Goal: Task Accomplishment & Management: Manage account settings

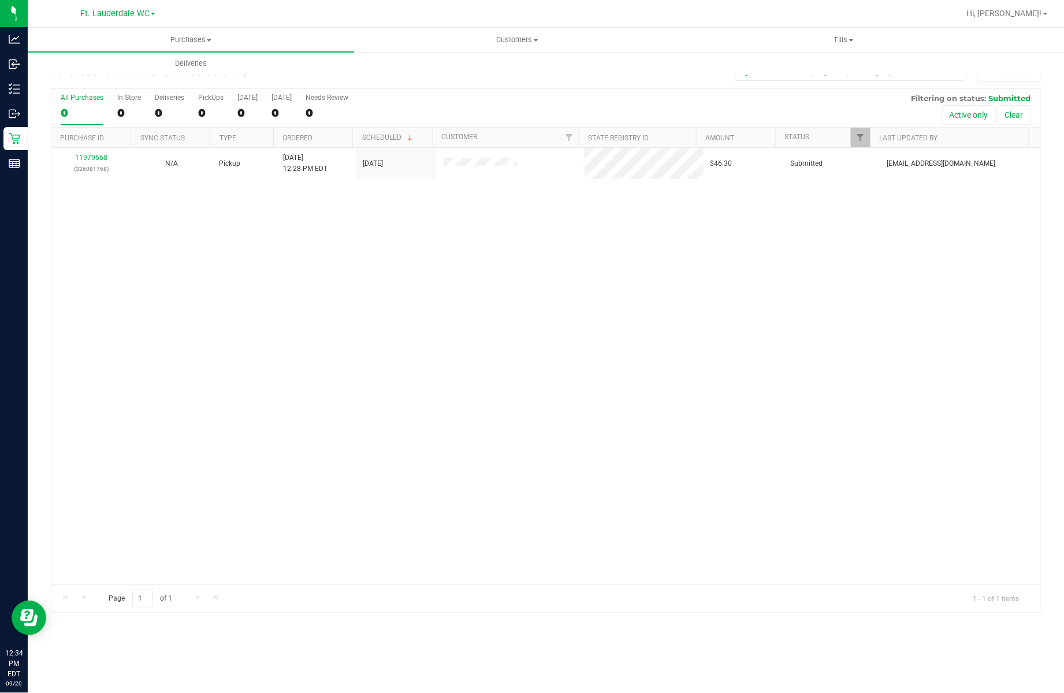
click at [88, 106] on label "All Purchases 0" at bounding box center [82, 110] width 43 height 32
click at [0, 0] on input "All Purchases 0" at bounding box center [0, 0] width 0 height 0
click at [80, 109] on div "1" at bounding box center [82, 112] width 43 height 13
click at [0, 0] on input "All Purchases 1" at bounding box center [0, 0] width 0 height 0
click at [77, 110] on div "0" at bounding box center [82, 112] width 43 height 13
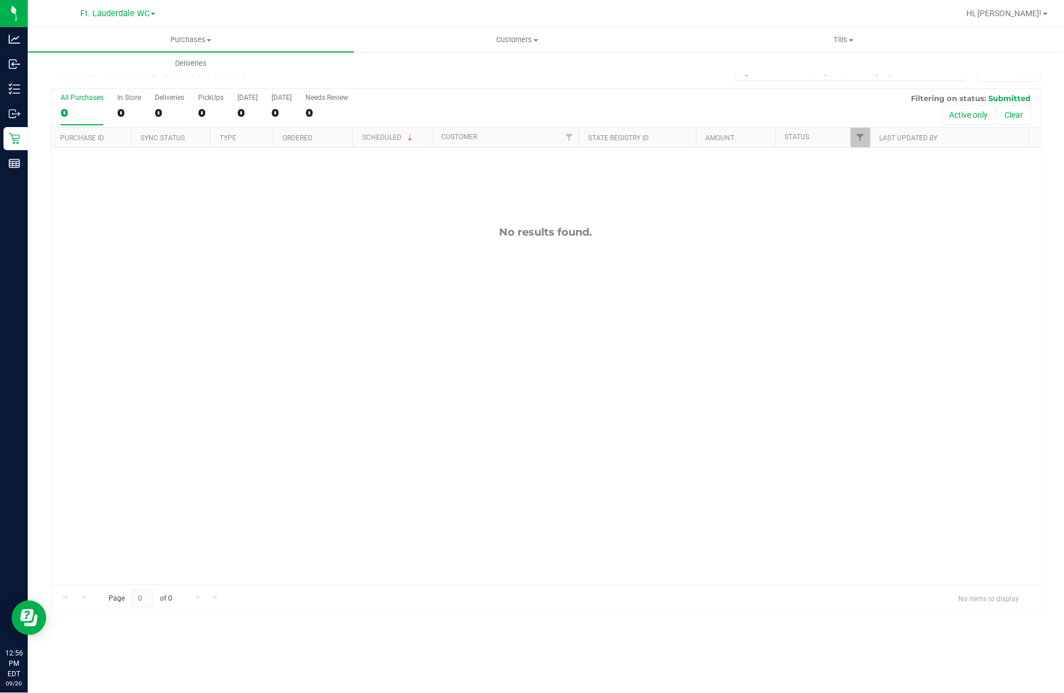
click at [0, 0] on input "All Purchases 0" at bounding box center [0, 0] width 0 height 0
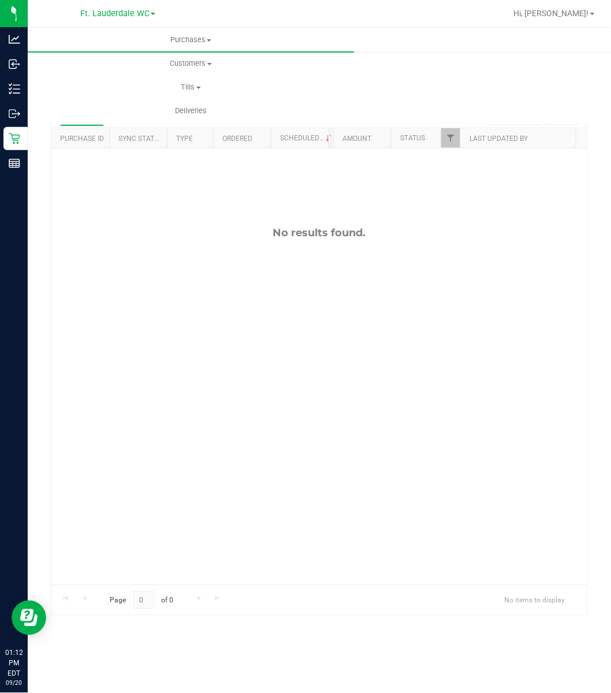
drag, startPoint x: 2, startPoint y: 518, endPoint x: 135, endPoint y: 404, distance: 174.5
click at [172, 527] on div "No results found." at bounding box center [319, 405] width 536 height 515
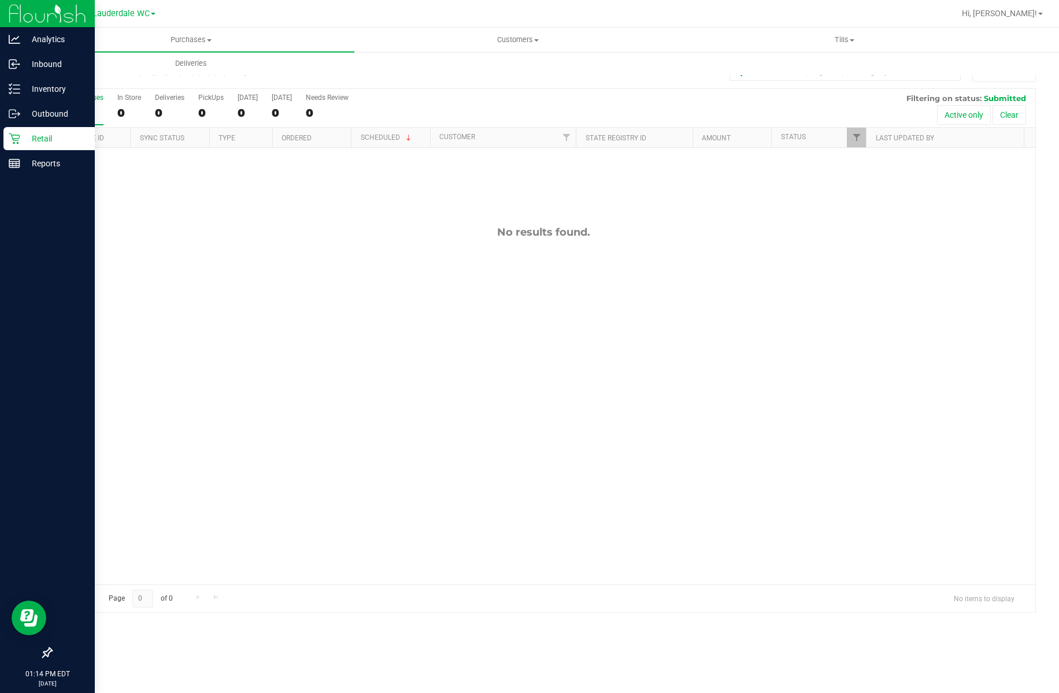
click at [12, 239] on div at bounding box center [47, 409] width 95 height 465
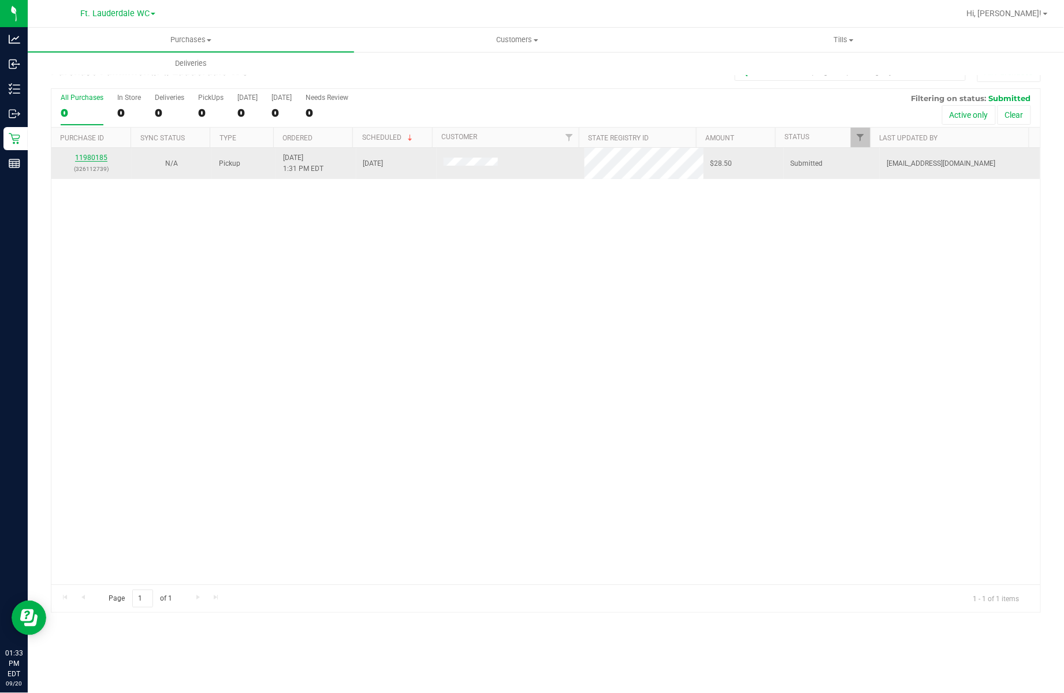
click at [96, 160] on link "11980185" at bounding box center [91, 158] width 32 height 8
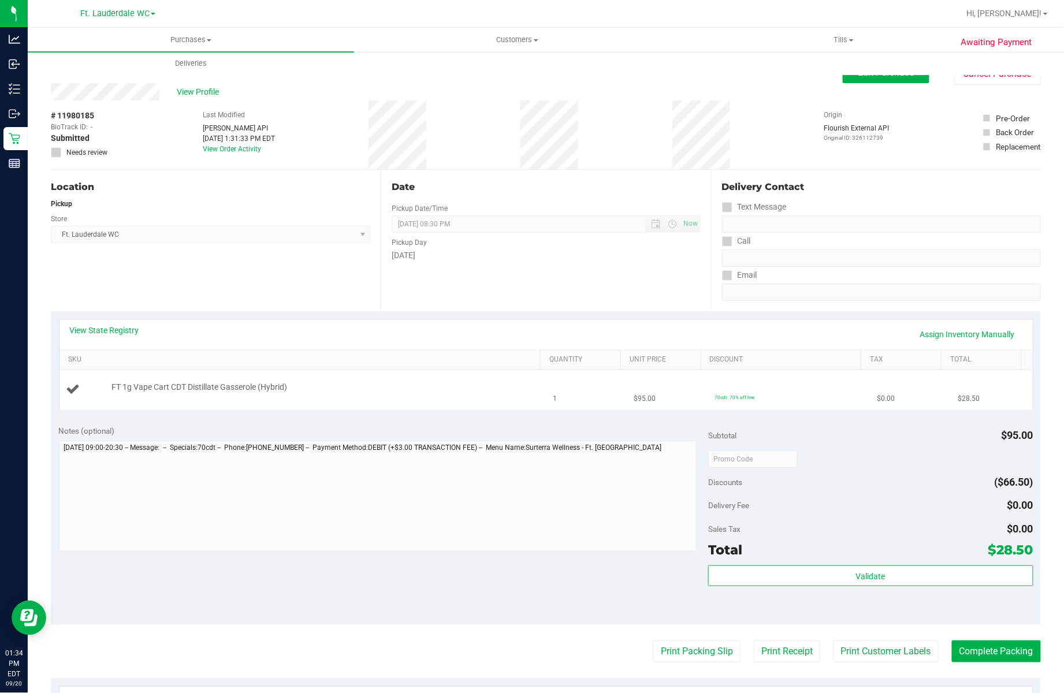
click at [218, 398] on div "FT 1g Vape Cart CDT Distillate Gasserole (Hybrid)" at bounding box center [302, 390] width 473 height 16
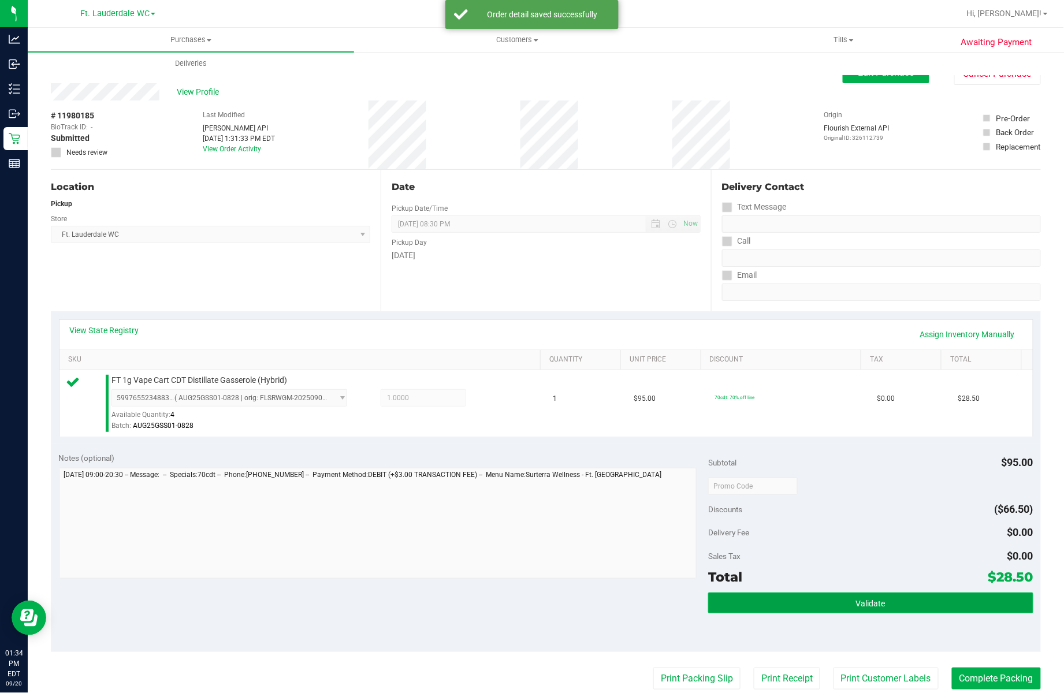
click at [835, 597] on button "Validate" at bounding box center [870, 603] width 325 height 21
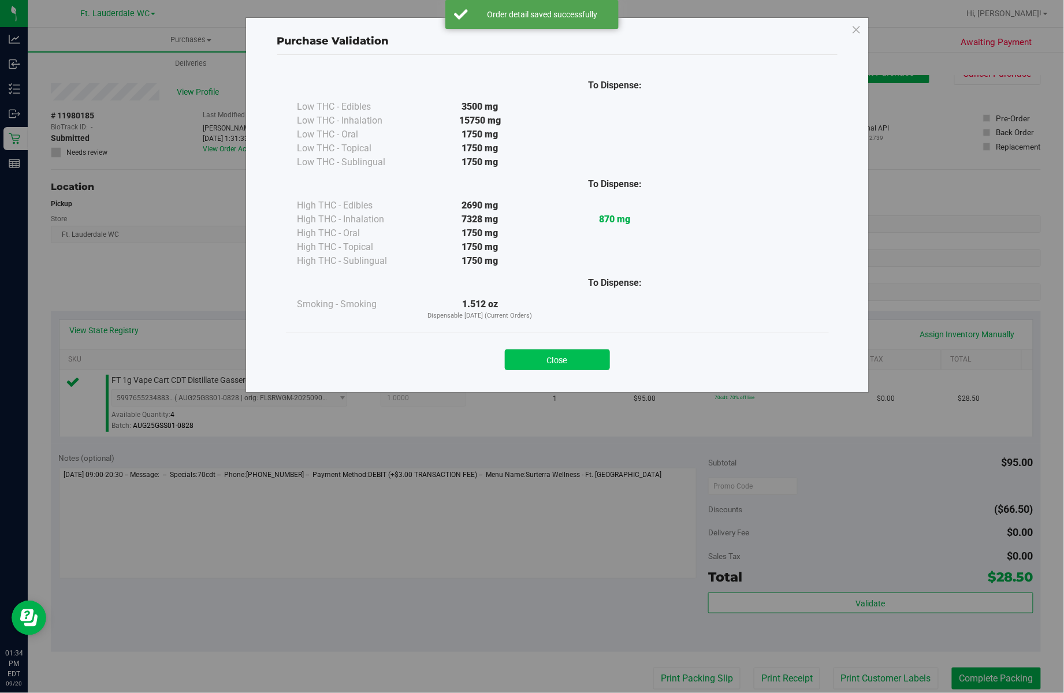
click at [550, 354] on button "Close" at bounding box center [557, 360] width 105 height 21
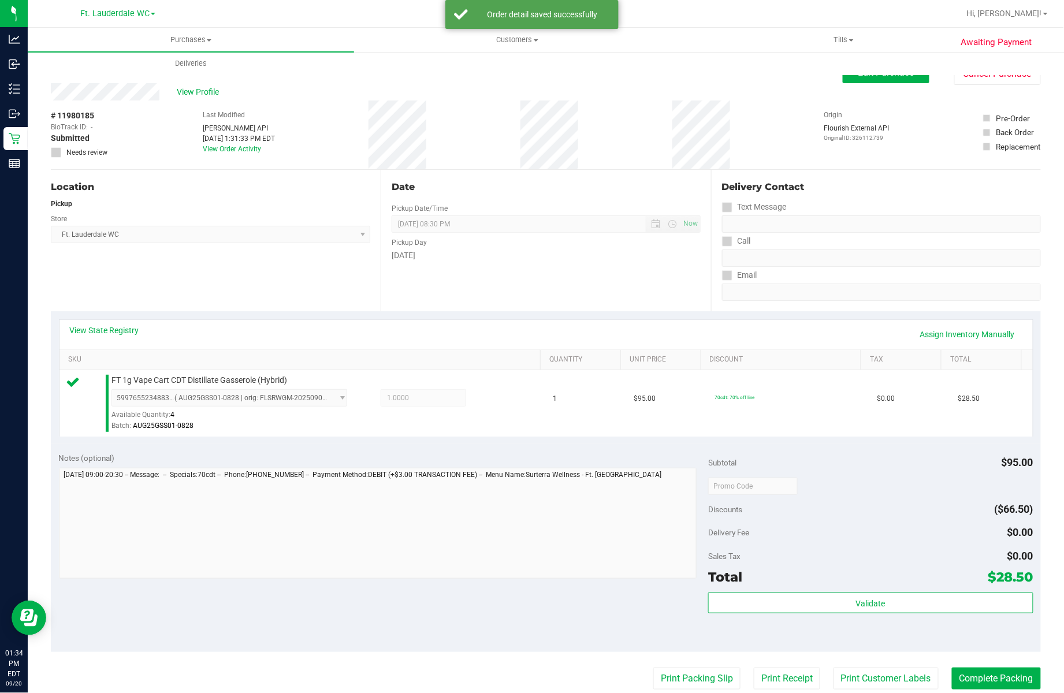
click at [689, 655] on purchase-details "Back Edit Purchase Cancel Purchase View Profile # 11980185 BioTrack ID: - Submi…" at bounding box center [546, 491] width 990 height 859
click at [697, 677] on button "Print Packing Slip" at bounding box center [696, 679] width 87 height 22
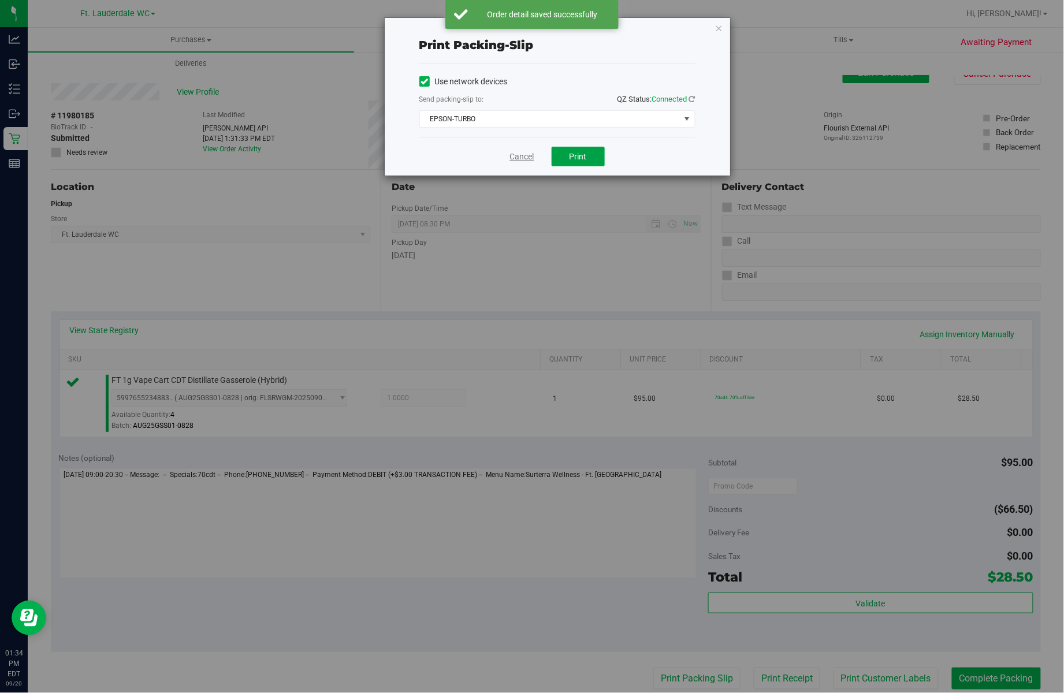
click at [571, 161] on span "Print" at bounding box center [578, 156] width 17 height 9
click at [510, 162] on link "Cancel" at bounding box center [522, 157] width 24 height 12
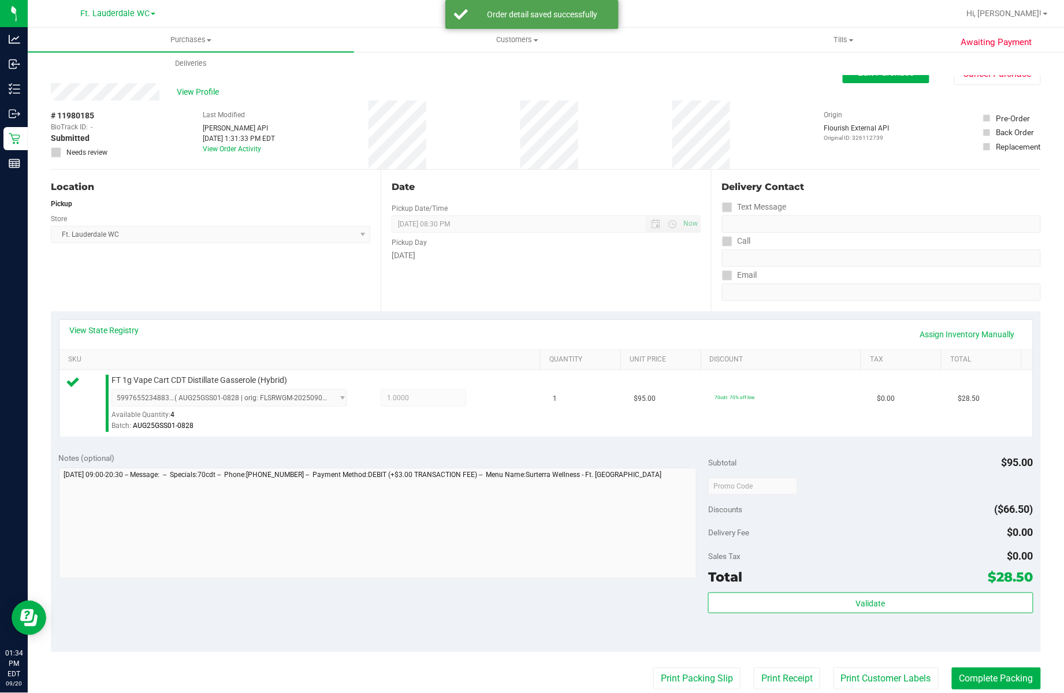
click at [784, 571] on div "Total $28.50" at bounding box center [870, 577] width 325 height 21
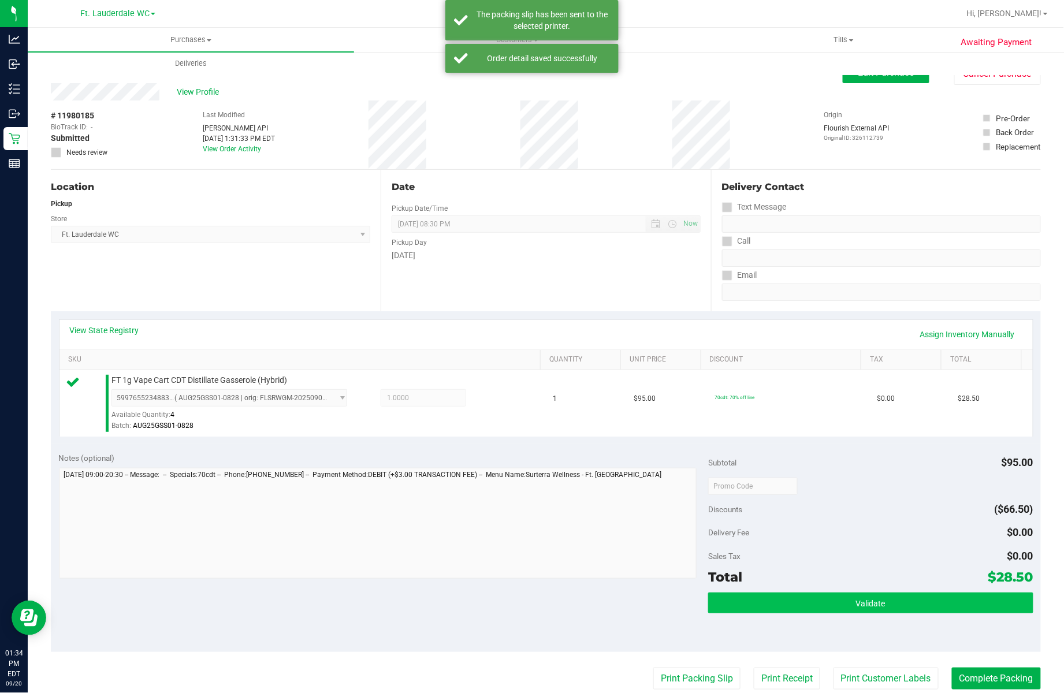
click at [816, 613] on button "Validate" at bounding box center [870, 603] width 325 height 21
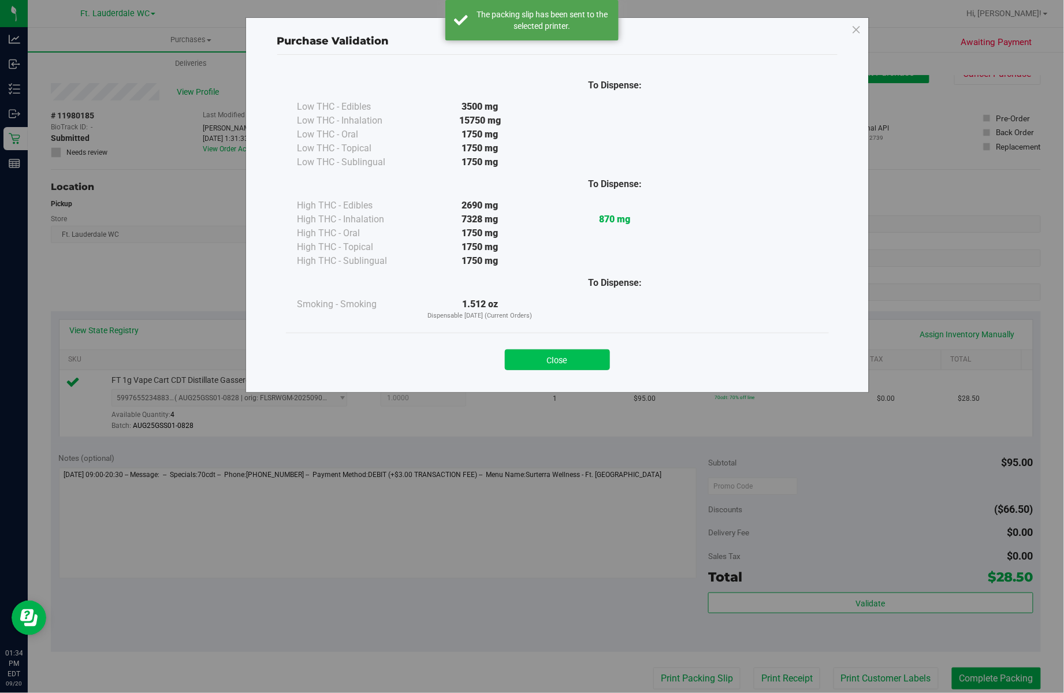
click at [574, 366] on button "Close" at bounding box center [557, 360] width 105 height 21
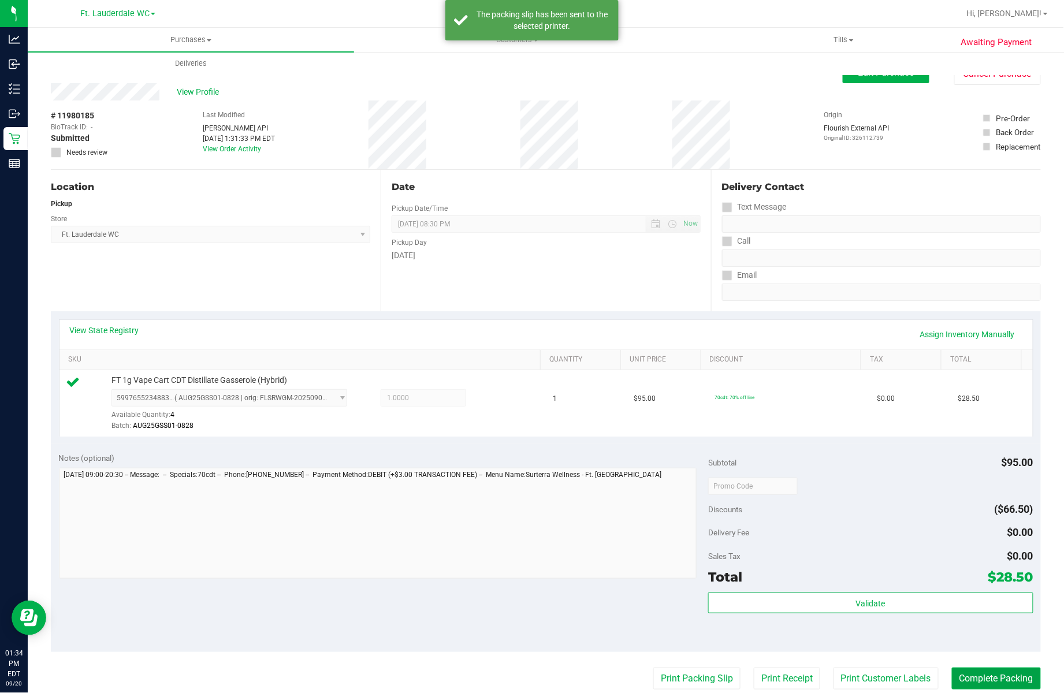
click at [965, 678] on button "Complete Packing" at bounding box center [996, 679] width 89 height 22
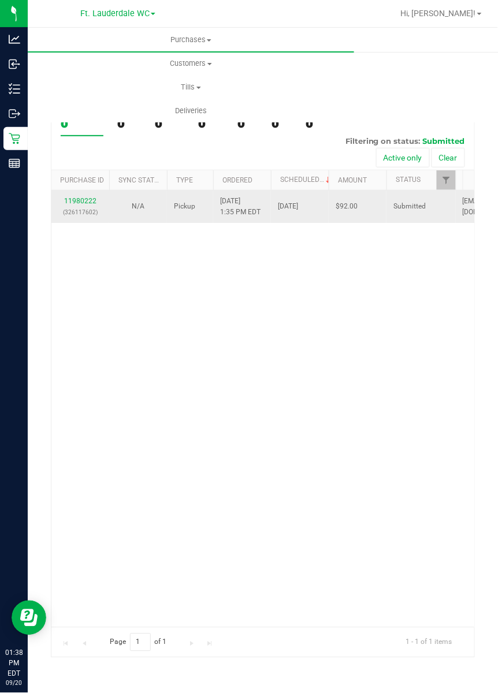
click at [84, 191] on td "11980222 (326117602)" at bounding box center [80, 207] width 58 height 32
click at [81, 197] on link "11980222" at bounding box center [80, 201] width 32 height 8
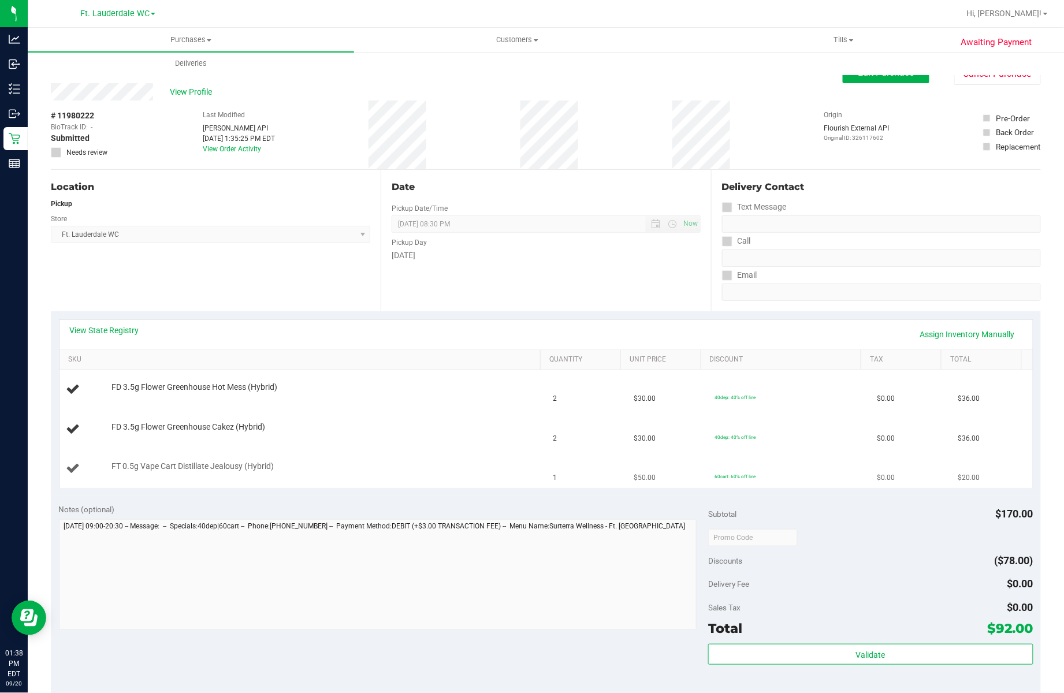
click at [796, 451] on td "60cart: 60% off line" at bounding box center [789, 469] width 162 height 39
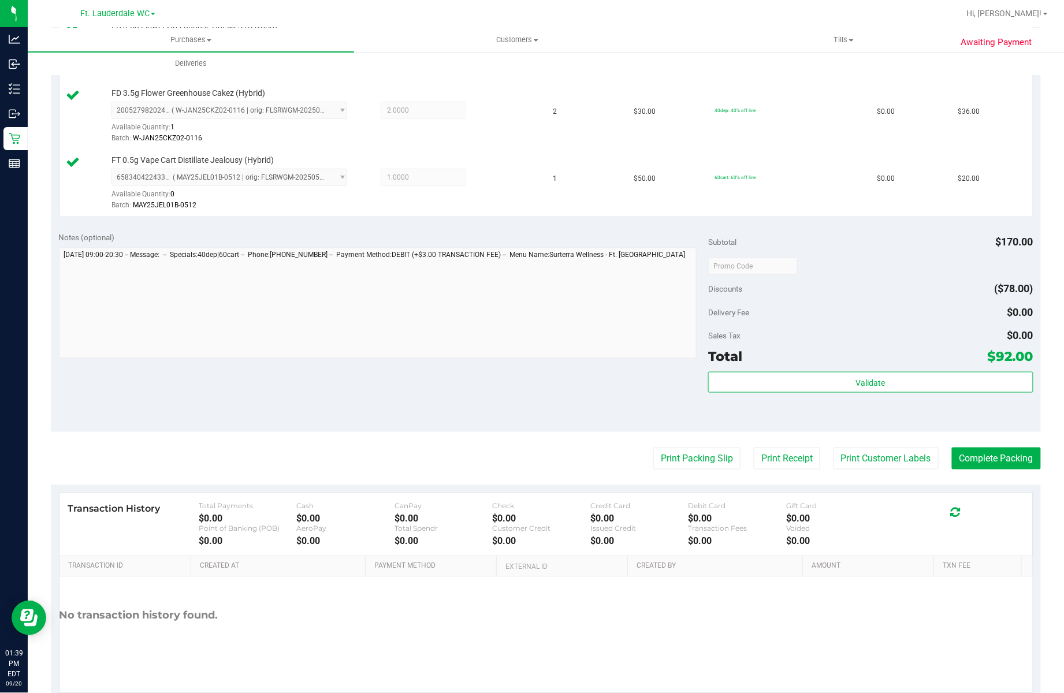
scroll to position [370, 0]
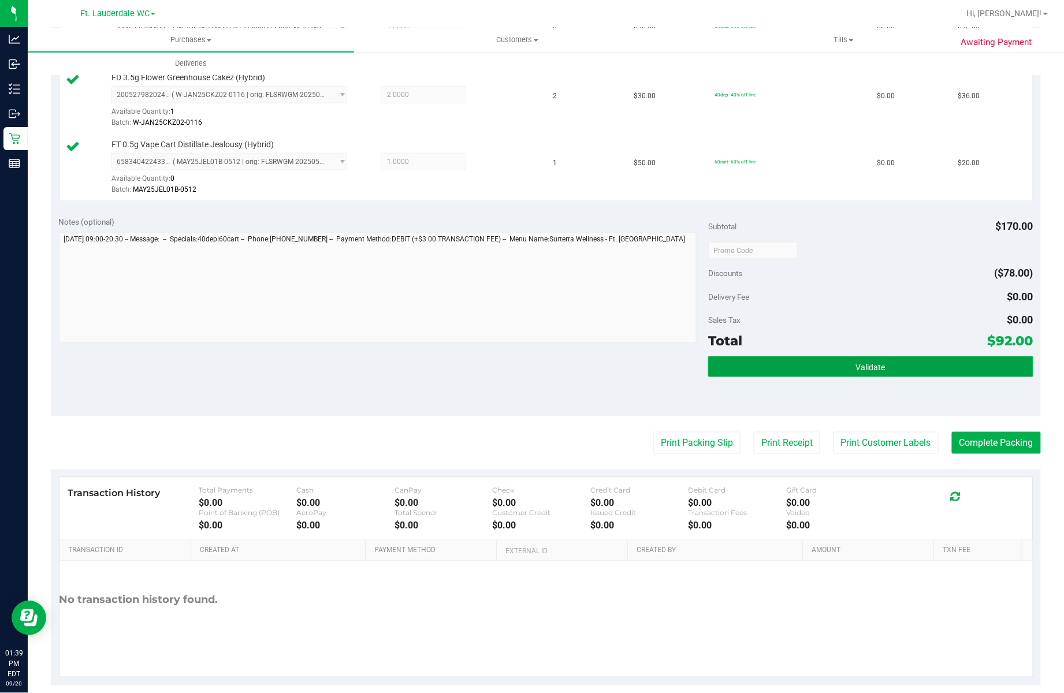
click at [856, 369] on span "Validate" at bounding box center [870, 367] width 29 height 9
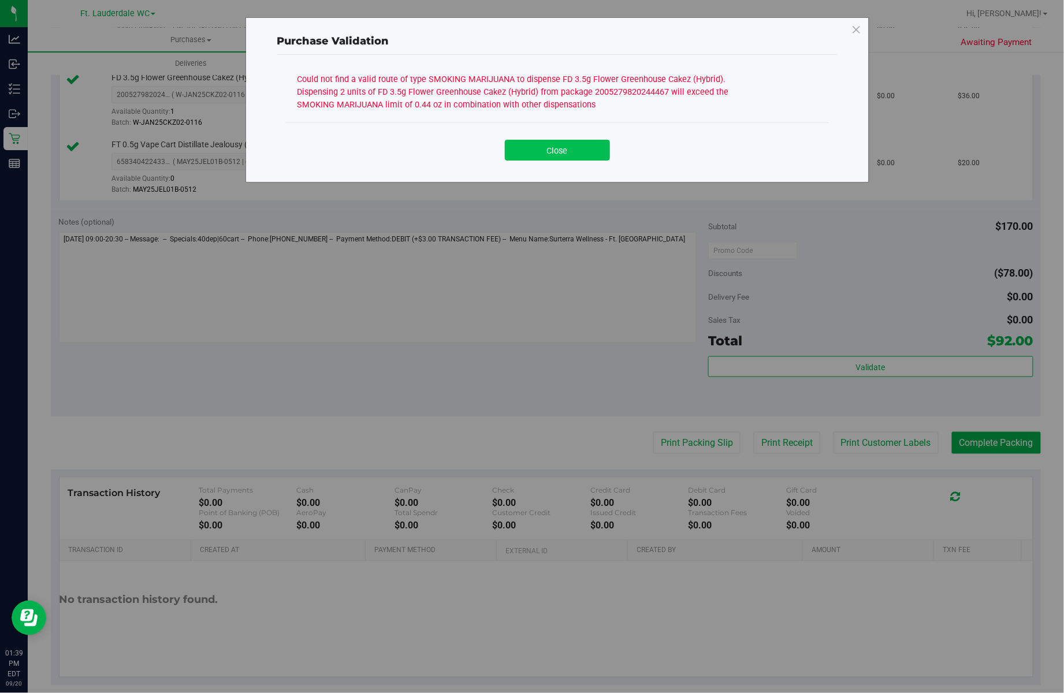
click at [539, 144] on button "Close" at bounding box center [557, 150] width 105 height 21
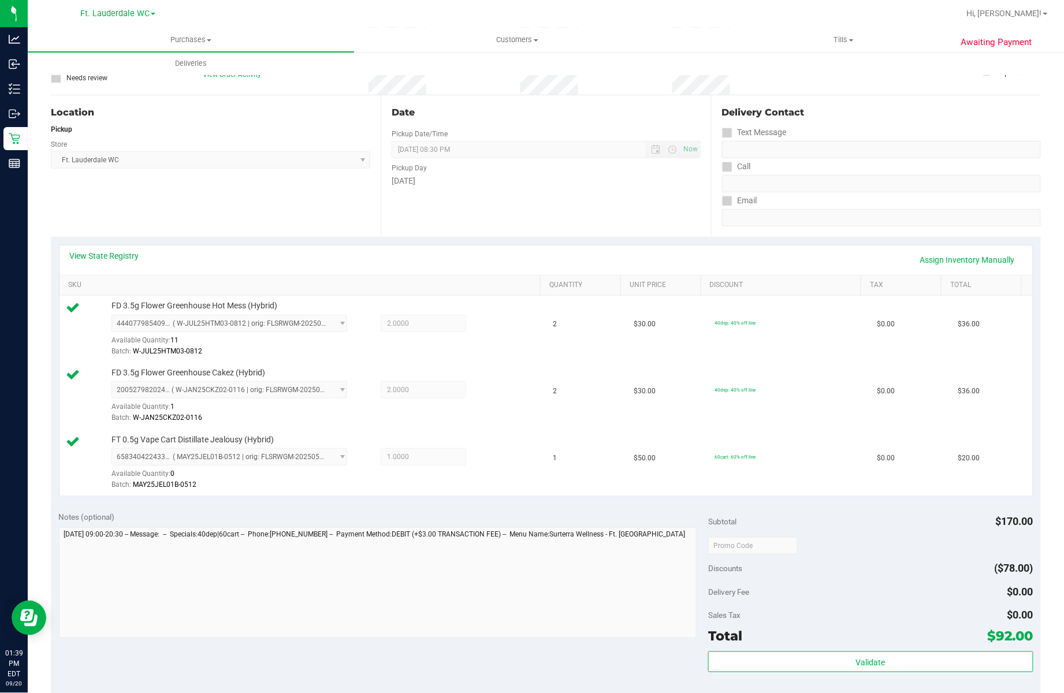
scroll to position [0, 0]
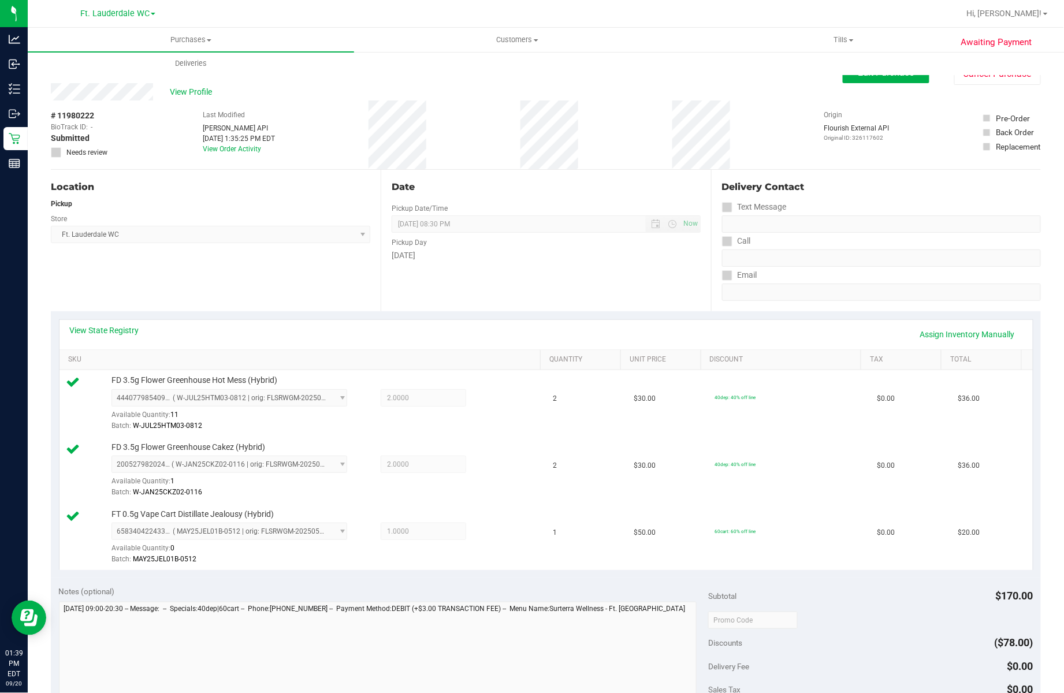
click at [861, 74] on div "Purchases Summary of purchases Fulfillment All purchases Customers All customer…" at bounding box center [560, 51] width 1064 height 47
click at [900, 76] on span "Edit Purchase" at bounding box center [887, 72] width 56 height 11
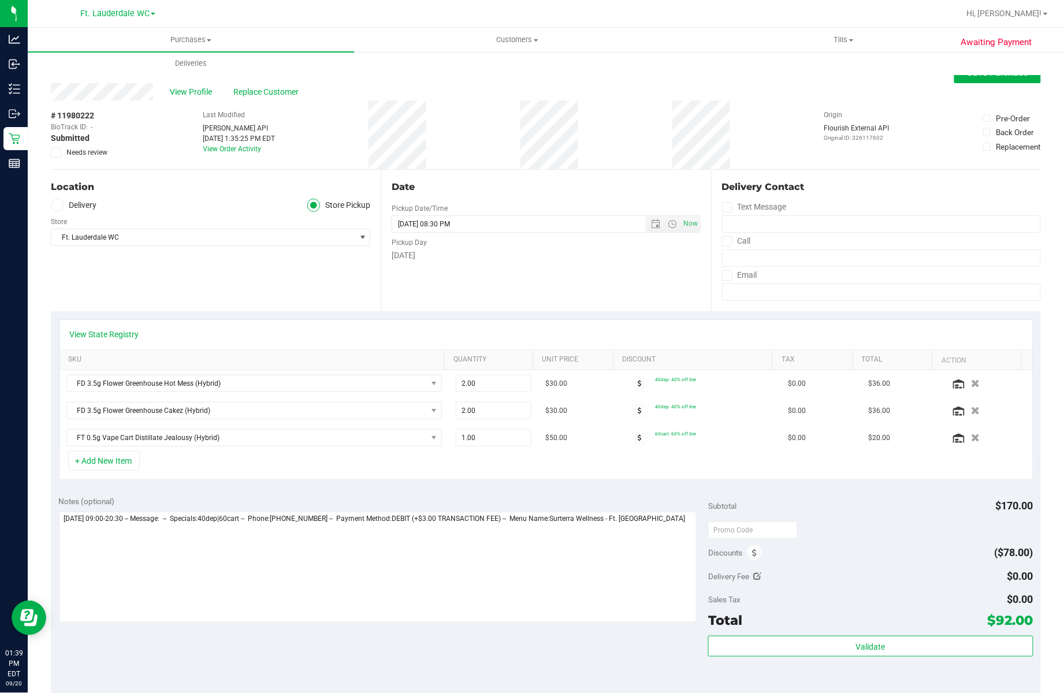
click at [79, 154] on span "Needs review" at bounding box center [86, 152] width 41 height 10
click at [0, 0] on input "Needs review" at bounding box center [0, 0] width 0 height 0
click at [971, 381] on icon "button" at bounding box center [976, 384] width 10 height 9
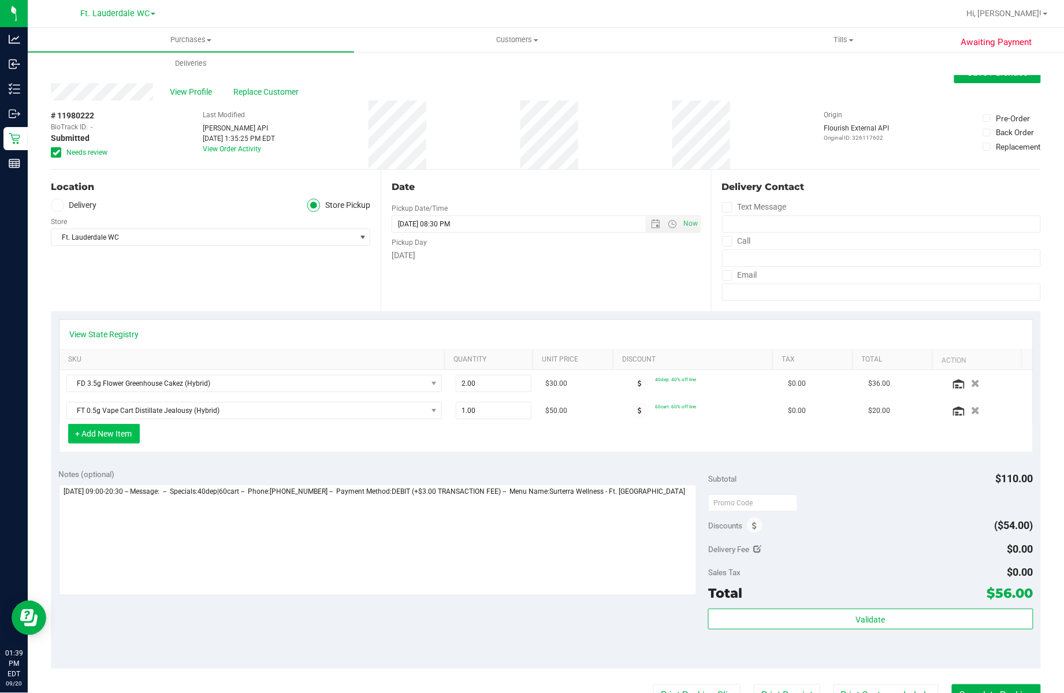
click at [105, 442] on button "+ Add New Item" at bounding box center [104, 434] width 72 height 20
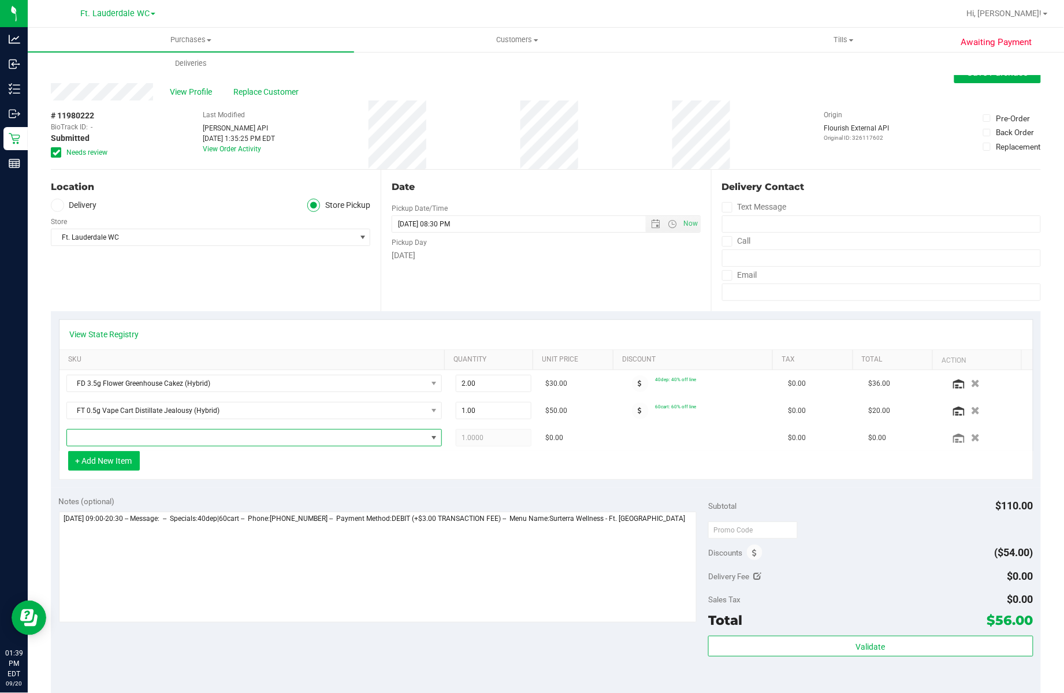
click at [105, 442] on span "NO DATA FOUND" at bounding box center [247, 438] width 360 height 16
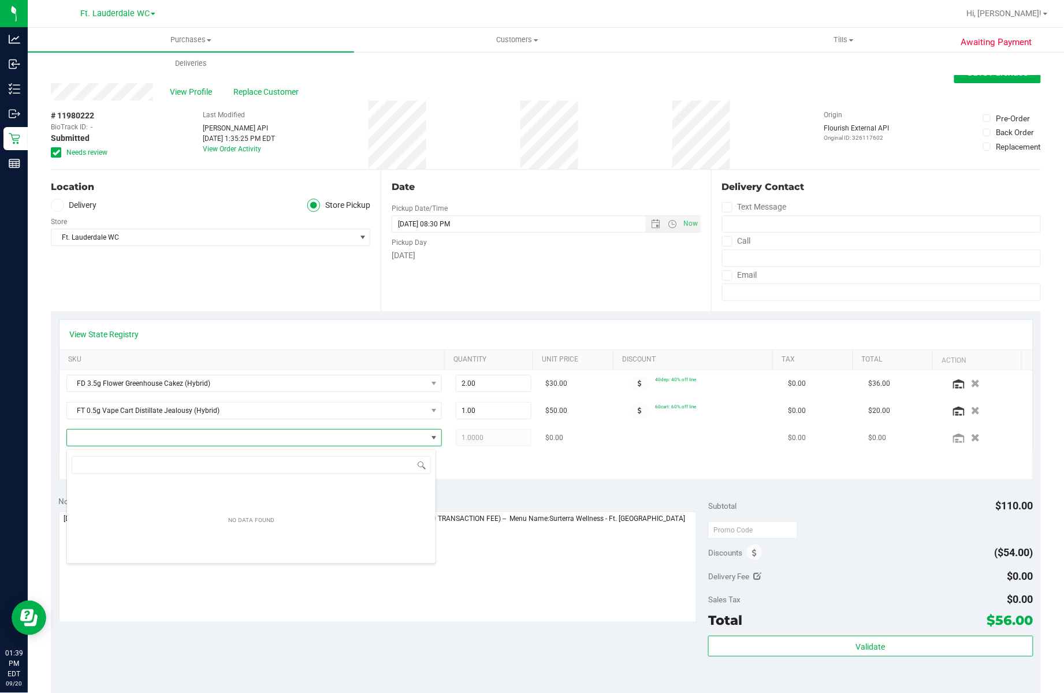
scroll to position [17, 366]
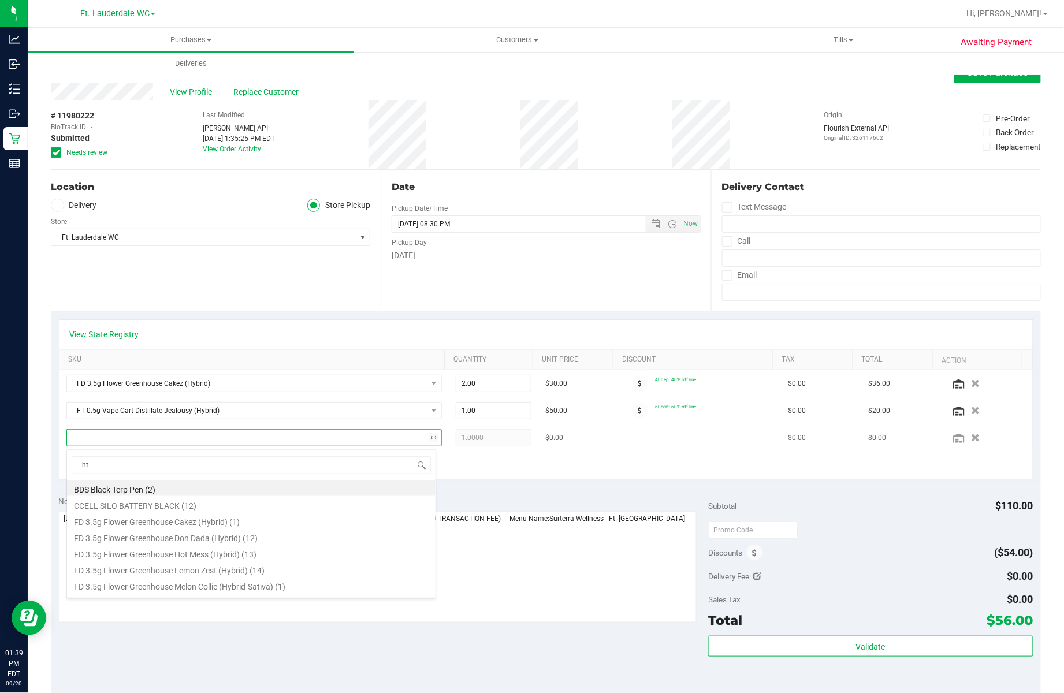
type input "htm"
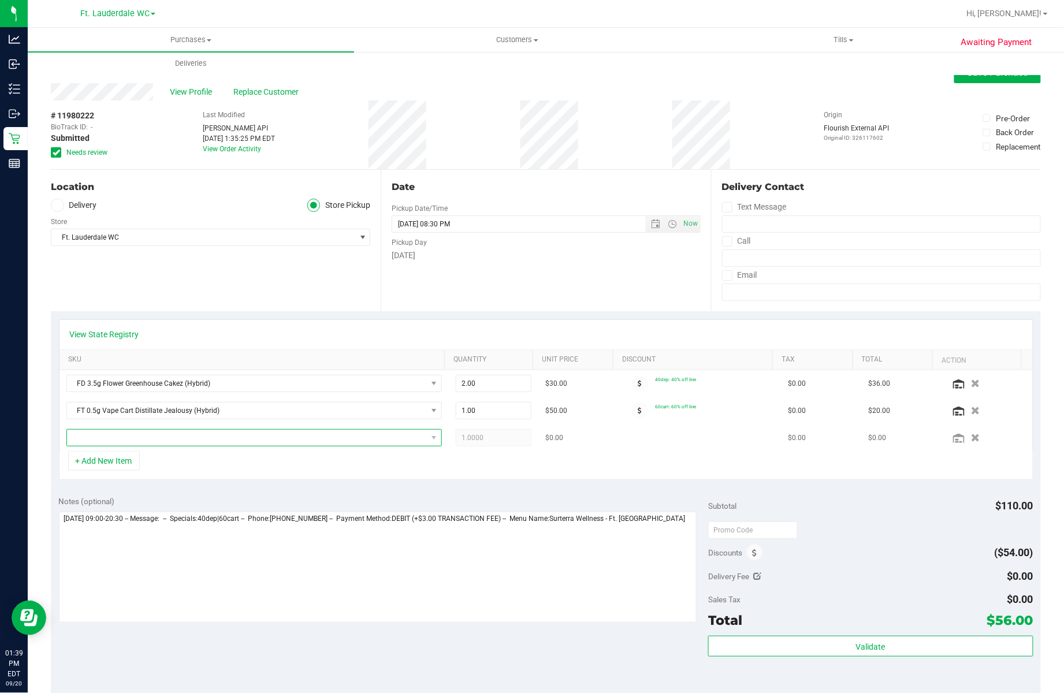
click at [273, 446] on span "NO DATA FOUND" at bounding box center [247, 438] width 360 height 16
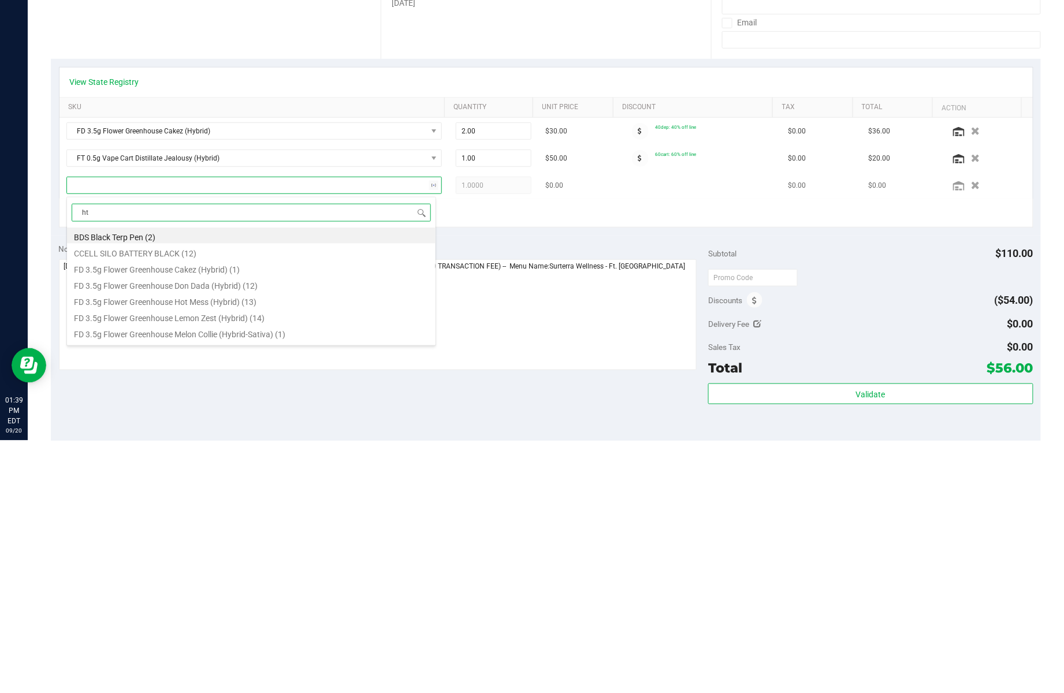
type input "htm"
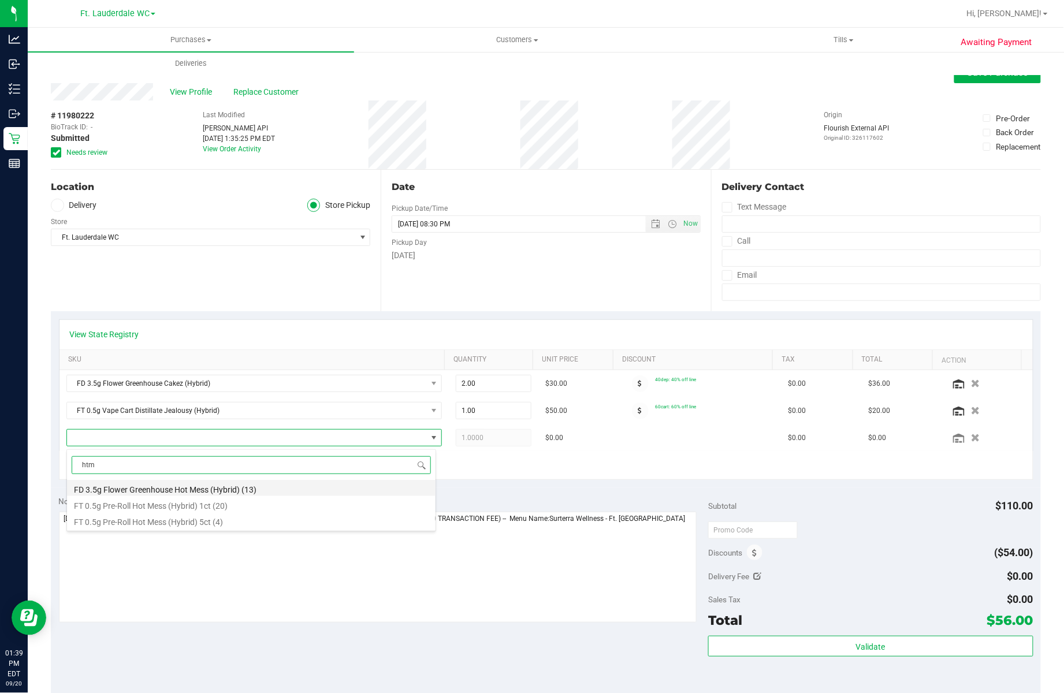
click at [164, 483] on li "FD 3.5g Flower Greenhouse Hot Mess (Hybrid) (13)" at bounding box center [251, 488] width 369 height 16
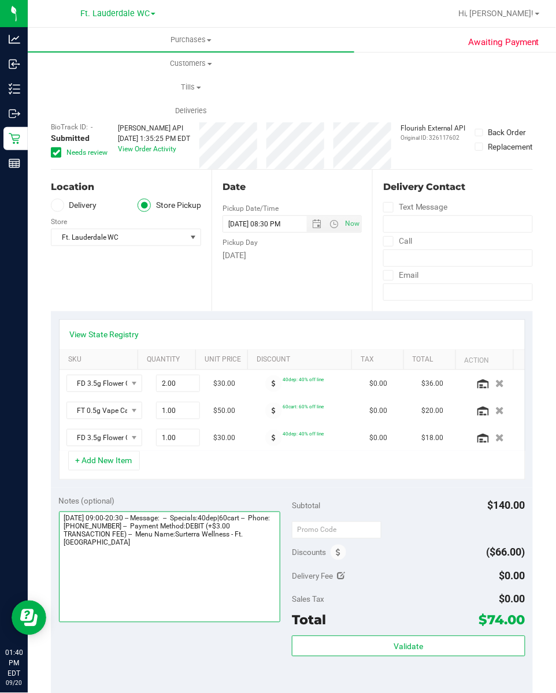
click at [234, 570] on textarea at bounding box center [170, 567] width 222 height 111
type textarea "[DATE] 09:00-20:30 -- Message: -- Specials:40dep|60cart -- Phone:[PHONE_NUMBER]…"
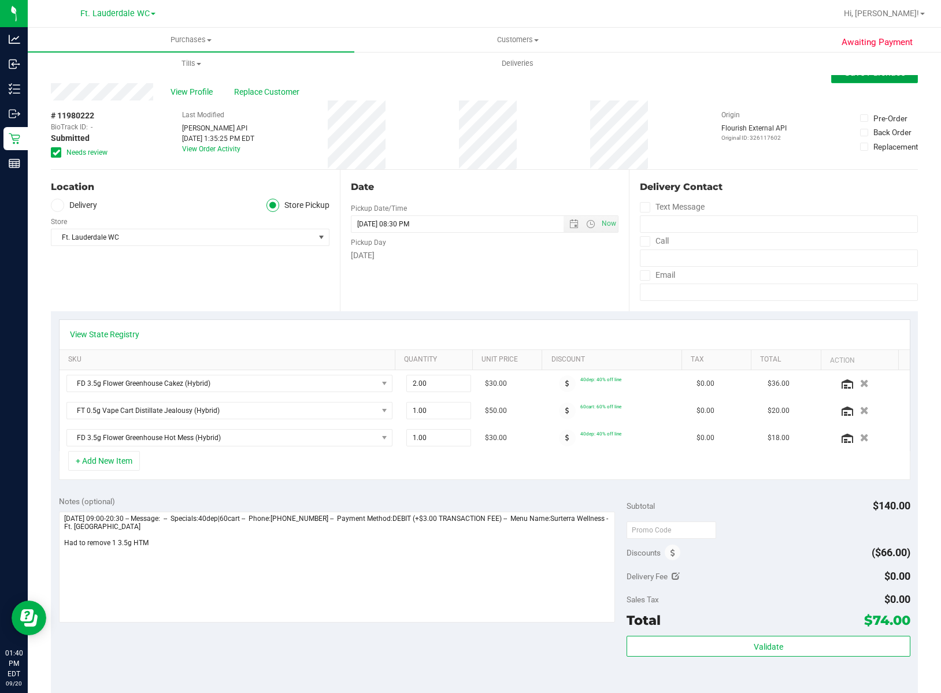
click at [851, 81] on button "Save Purchase" at bounding box center [874, 72] width 87 height 21
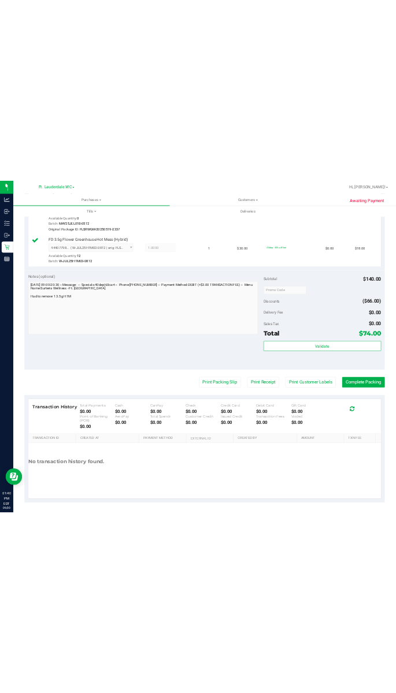
scroll to position [419, 0]
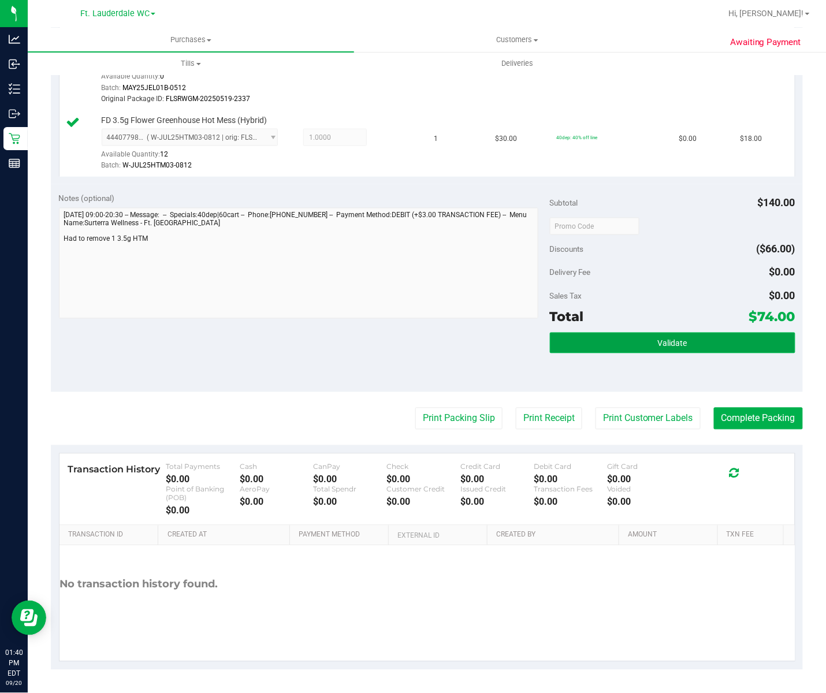
click at [658, 341] on span "Validate" at bounding box center [672, 343] width 29 height 9
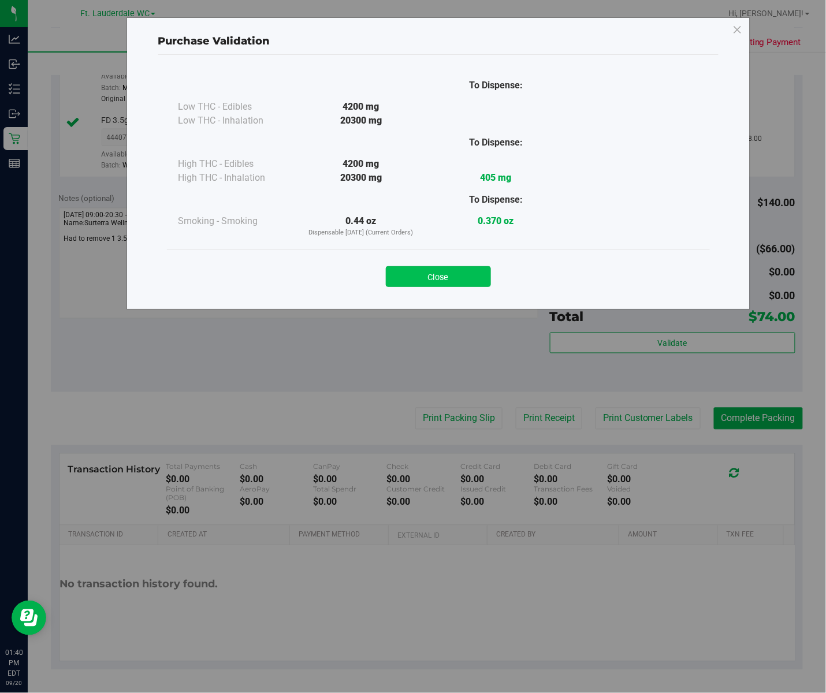
click at [450, 271] on button "Close" at bounding box center [438, 276] width 105 height 21
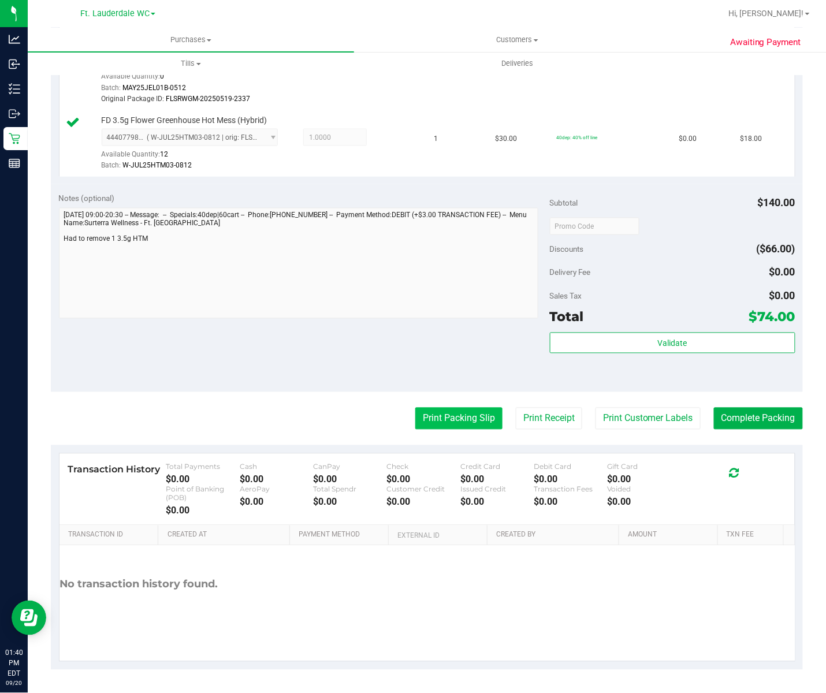
click at [440, 417] on button "Print Packing Slip" at bounding box center [458, 419] width 87 height 22
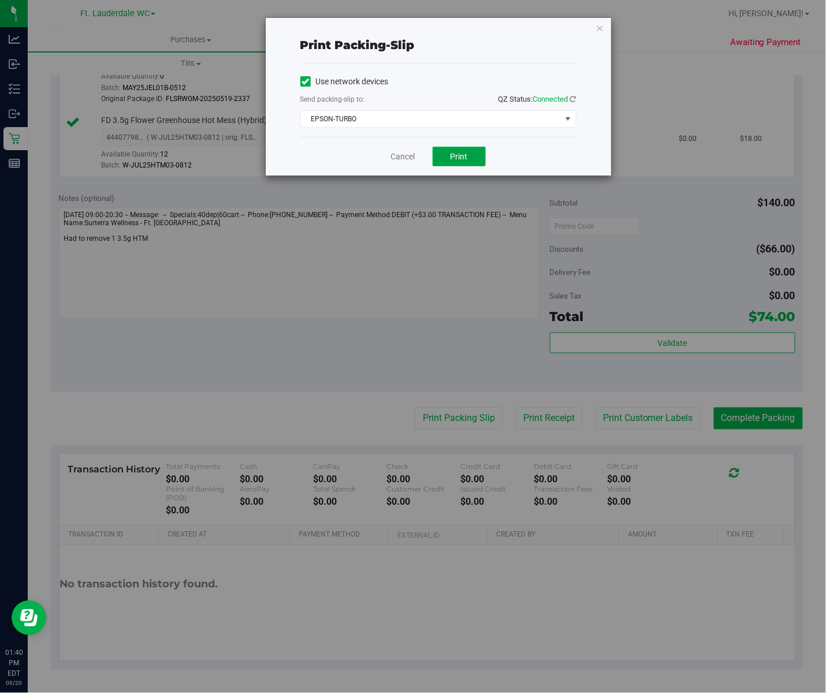
click at [453, 147] on button "Print" at bounding box center [459, 157] width 53 height 20
click at [391, 157] on link "Cancel" at bounding box center [403, 157] width 24 height 12
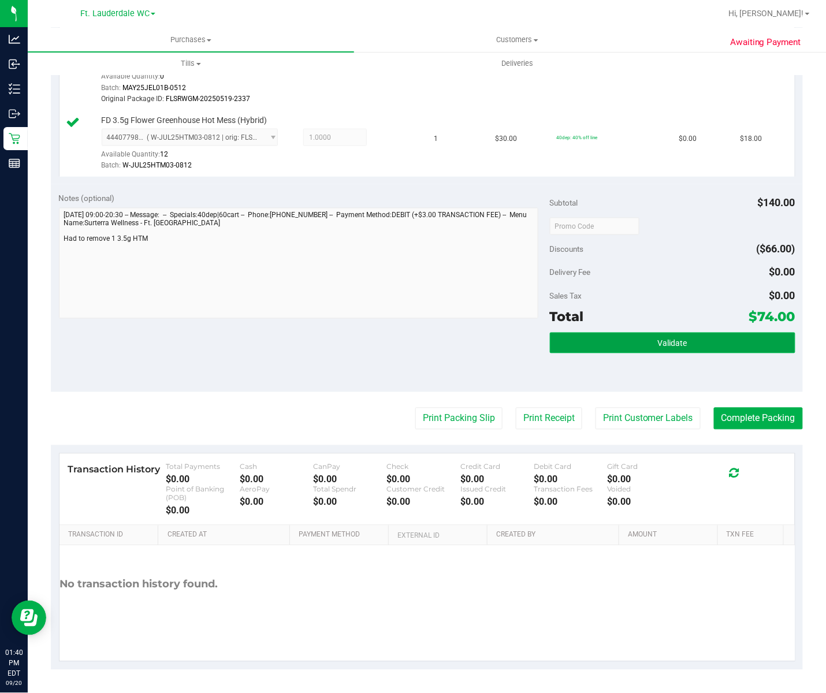
click at [596, 340] on button "Validate" at bounding box center [673, 343] width 246 height 21
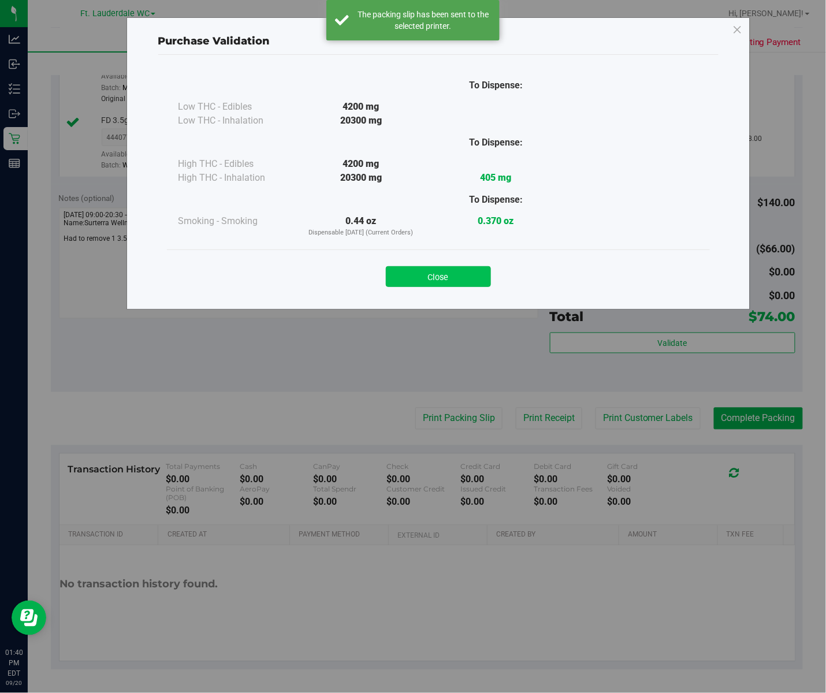
click at [431, 282] on button "Close" at bounding box center [438, 276] width 105 height 21
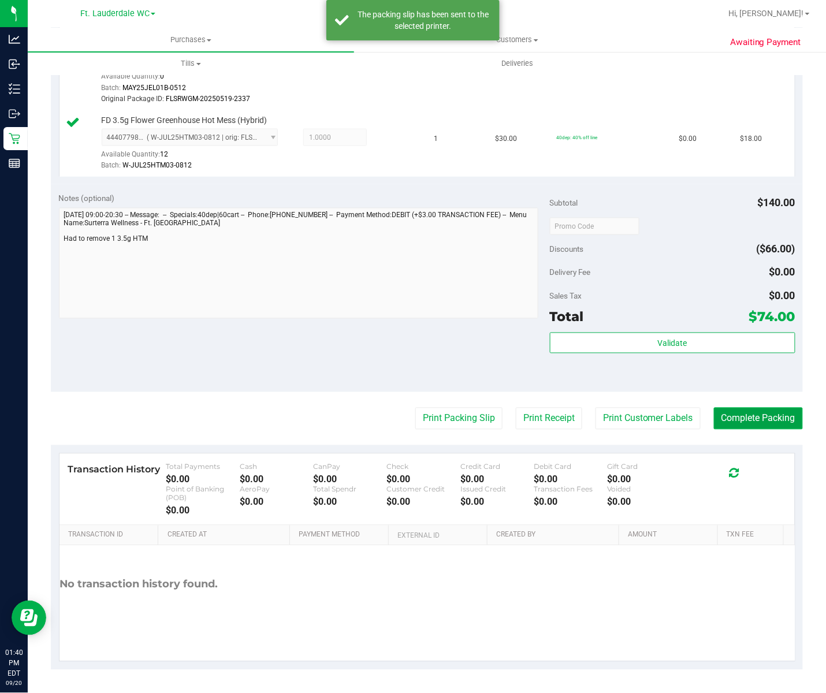
click at [745, 417] on button "Complete Packing" at bounding box center [758, 419] width 89 height 22
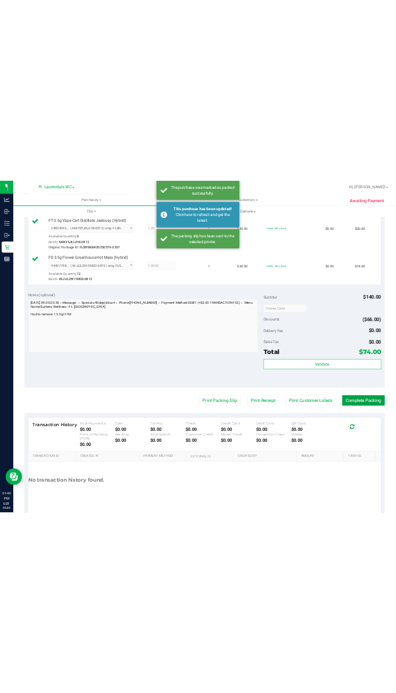
scroll to position [462, 0]
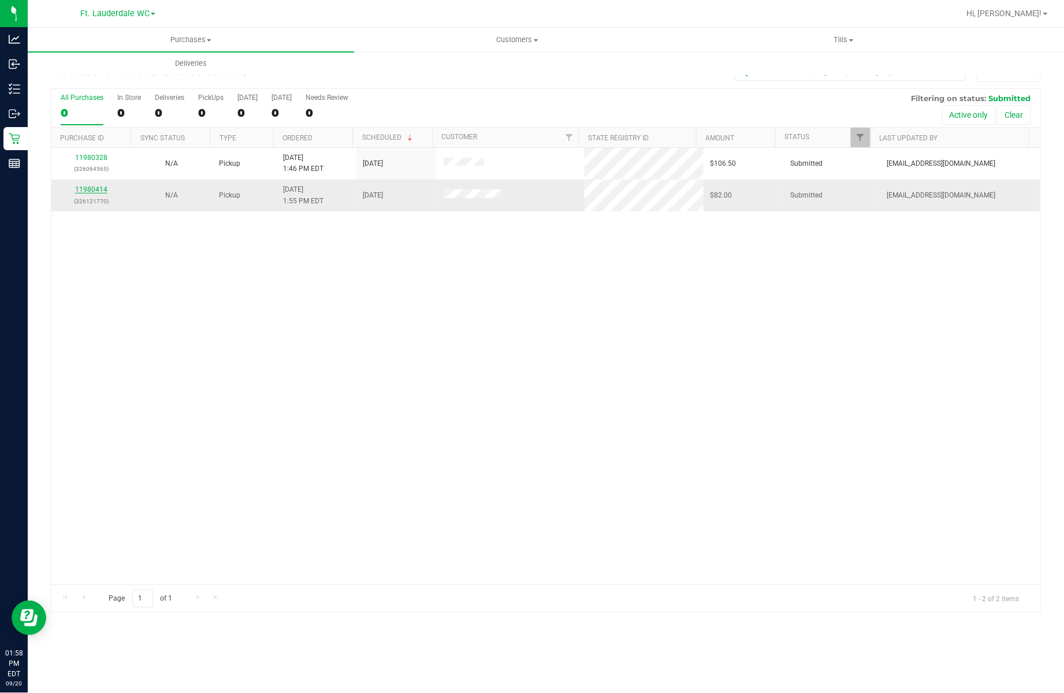
click at [101, 190] on link "11980414" at bounding box center [91, 189] width 32 height 8
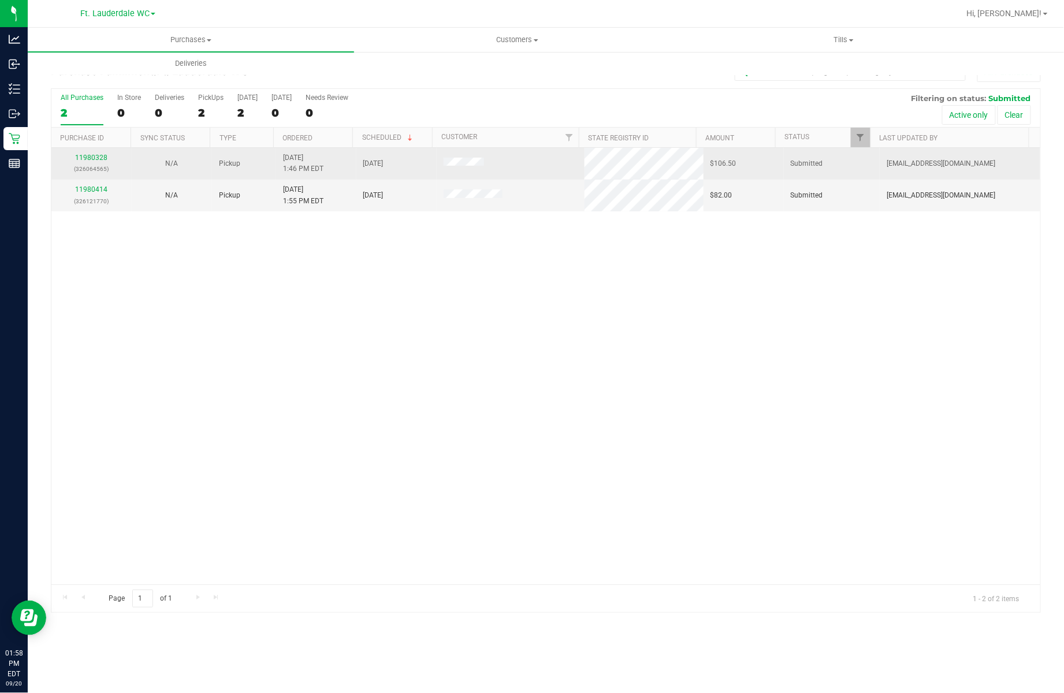
click at [98, 151] on td "11980328 (326064565)" at bounding box center [91, 164] width 80 height 32
click at [96, 156] on link "11980328" at bounding box center [91, 158] width 32 height 8
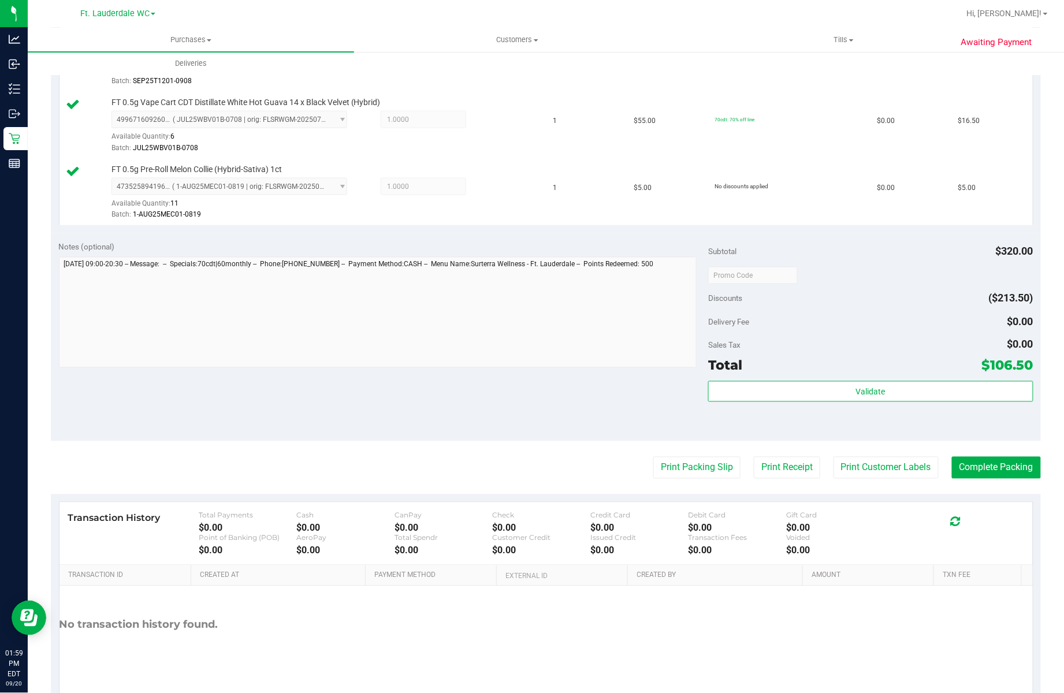
scroll to position [480, 0]
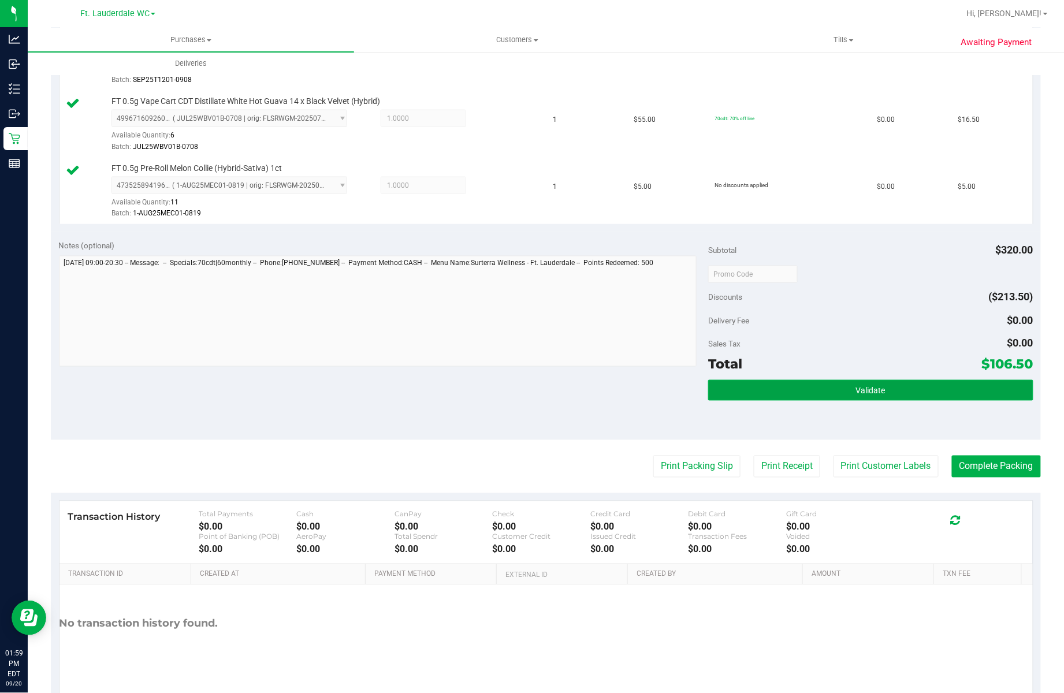
click at [890, 401] on button "Validate" at bounding box center [870, 390] width 325 height 21
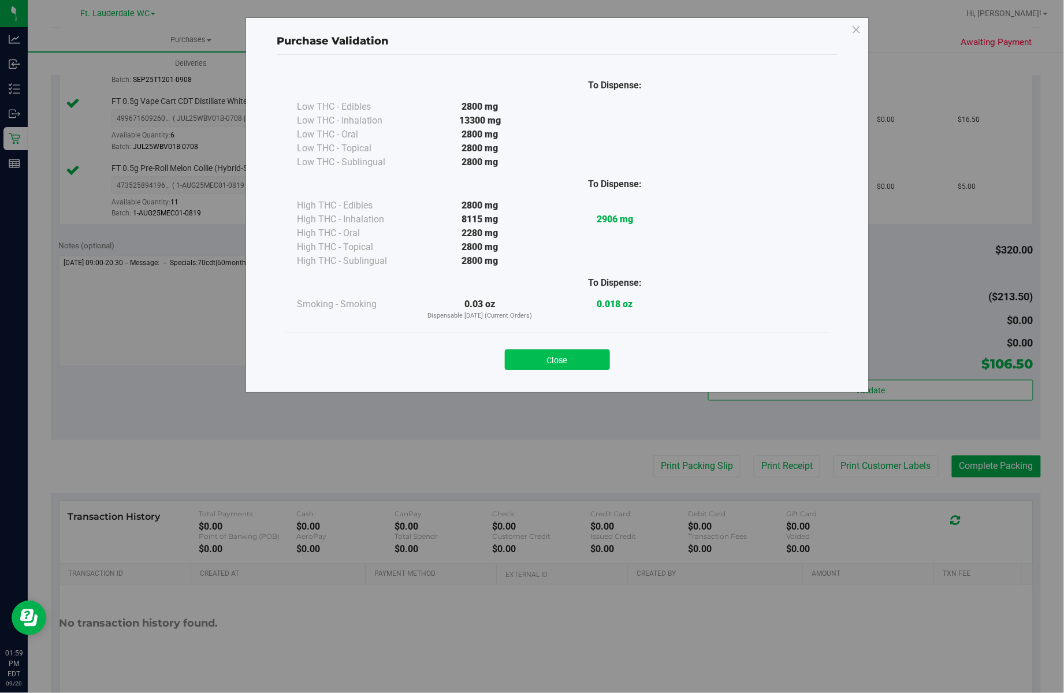
click at [566, 365] on button "Close" at bounding box center [557, 360] width 105 height 21
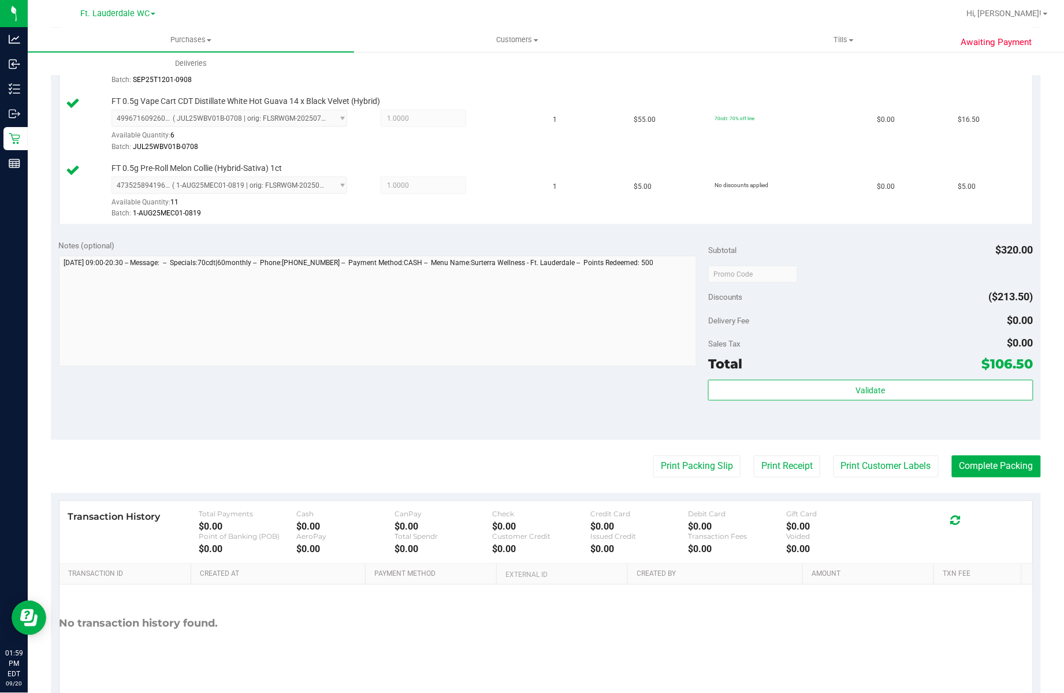
click at [669, 437] on div "Notes (optional) Subtotal $320.00 Discounts ($213.50) Delivery Fee $0.00 Sales …" at bounding box center [546, 336] width 990 height 208
click at [694, 470] on button "Print Packing Slip" at bounding box center [696, 467] width 87 height 22
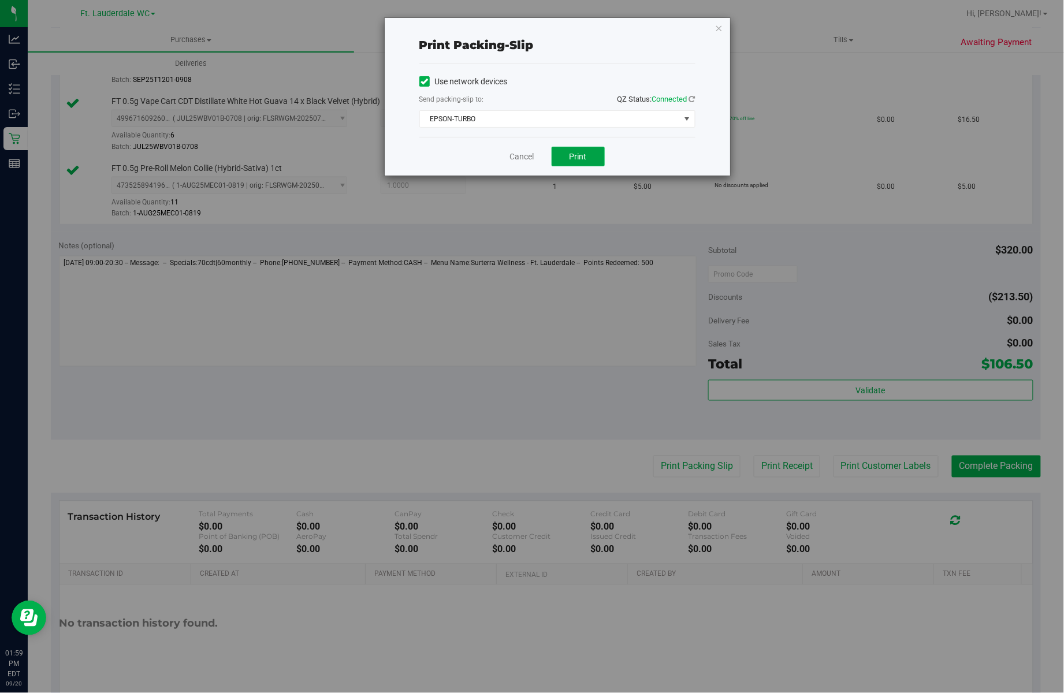
click at [593, 153] on button "Print" at bounding box center [578, 157] width 53 height 20
click at [517, 158] on link "Cancel" at bounding box center [522, 157] width 24 height 12
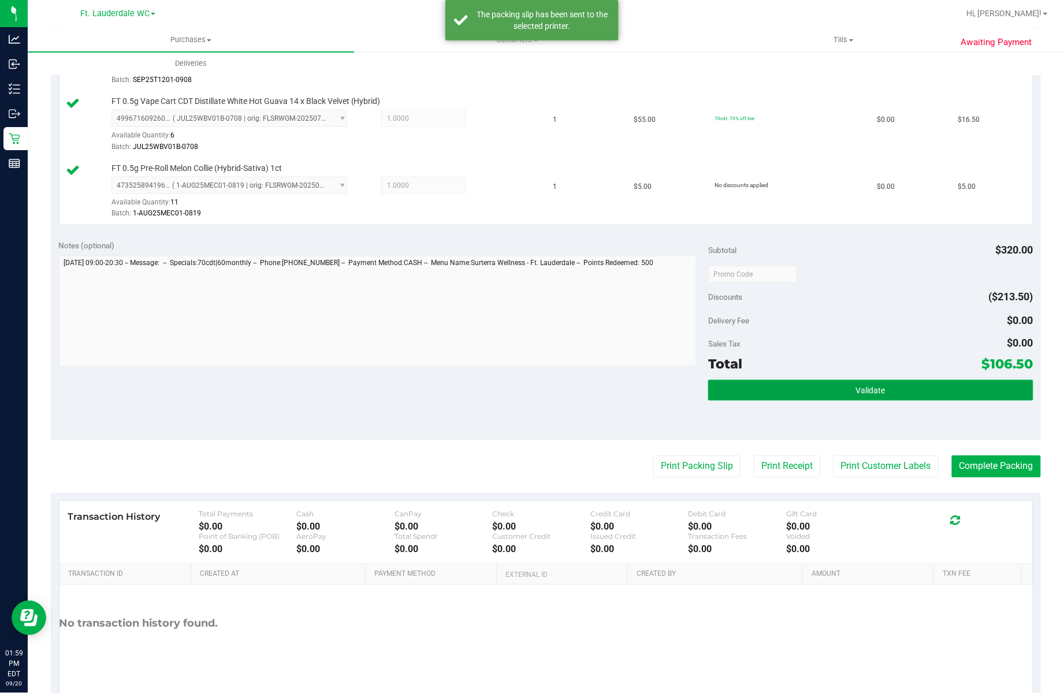
click at [805, 395] on button "Validate" at bounding box center [870, 390] width 325 height 21
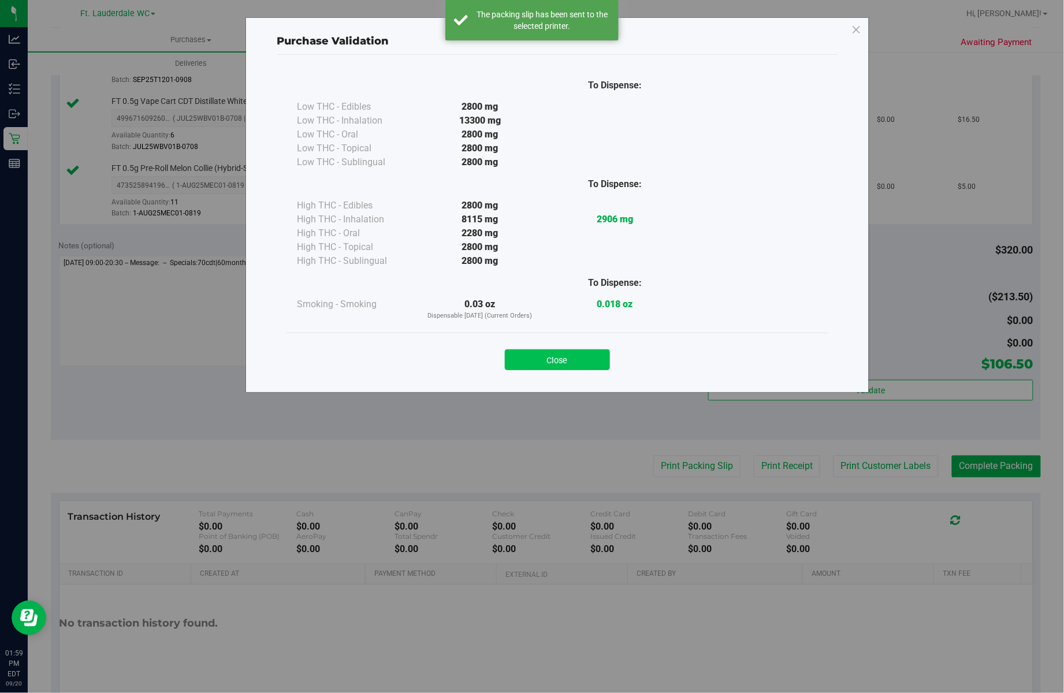
click at [564, 352] on button "Close" at bounding box center [557, 360] width 105 height 21
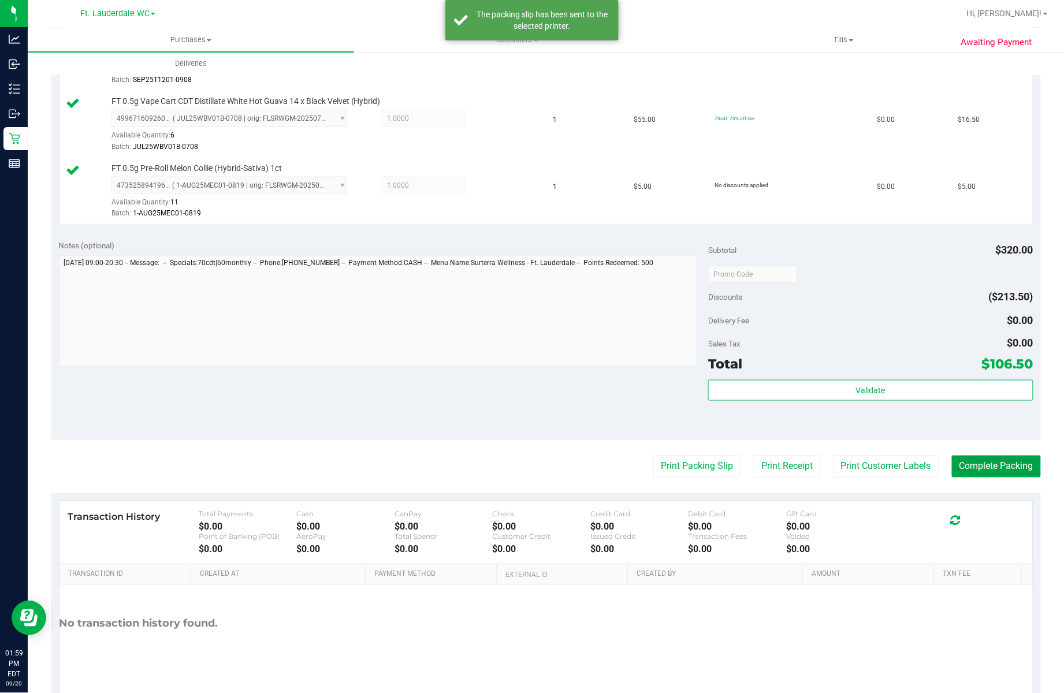
click at [966, 471] on button "Complete Packing" at bounding box center [996, 467] width 89 height 22
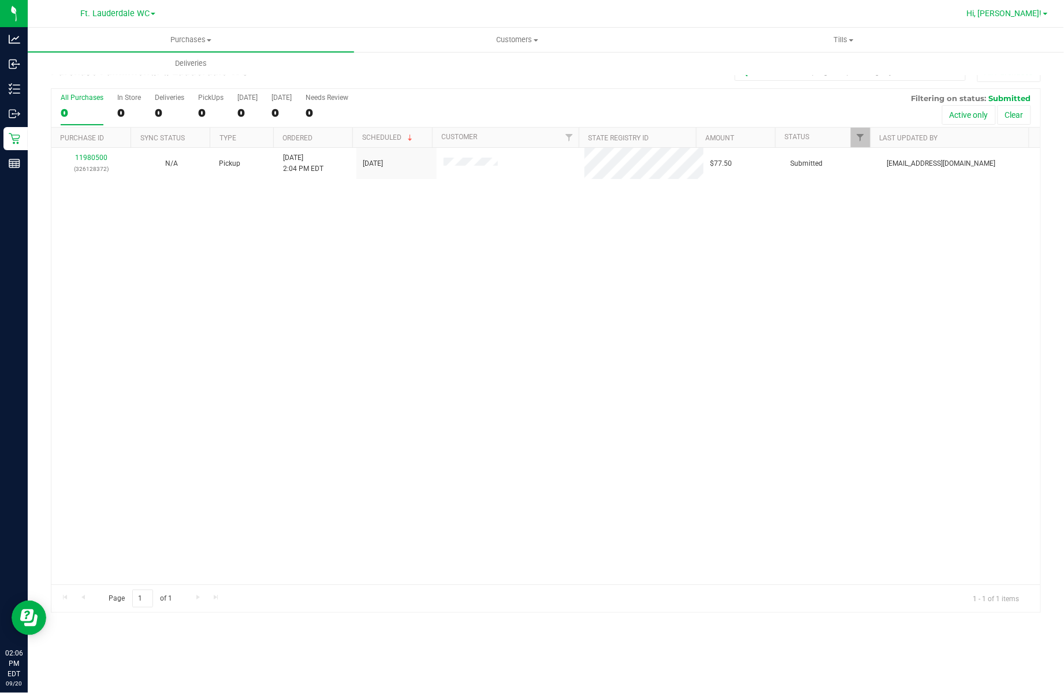
click at [1020, 15] on span "Hi, [PERSON_NAME]!" at bounding box center [1004, 13] width 75 height 9
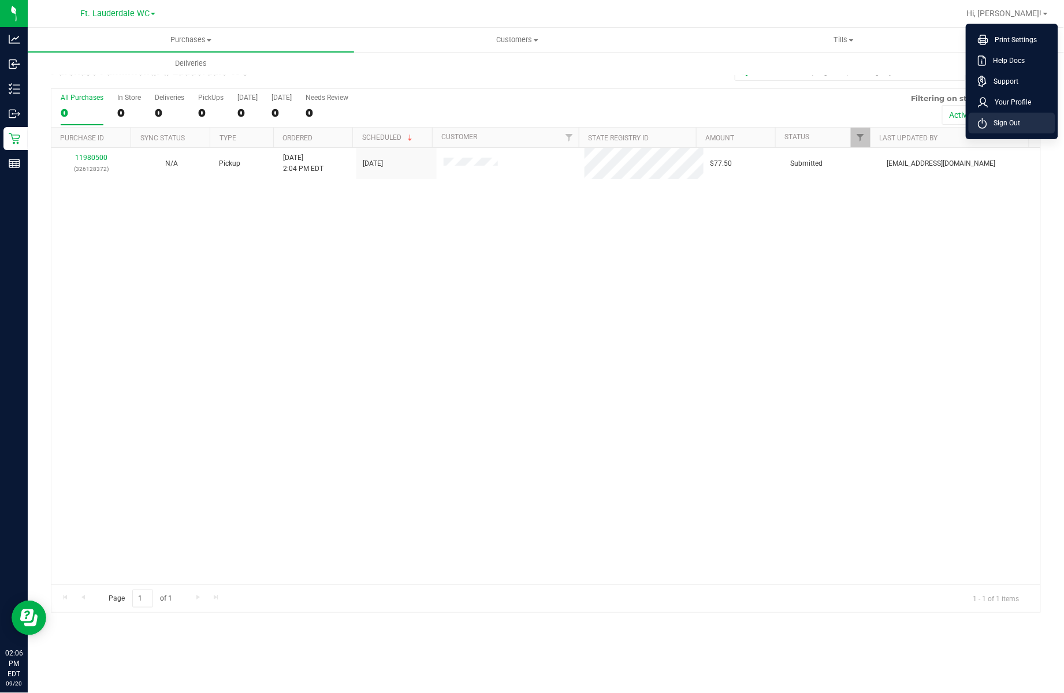
click at [1016, 117] on span "Sign Out" at bounding box center [1004, 123] width 34 height 12
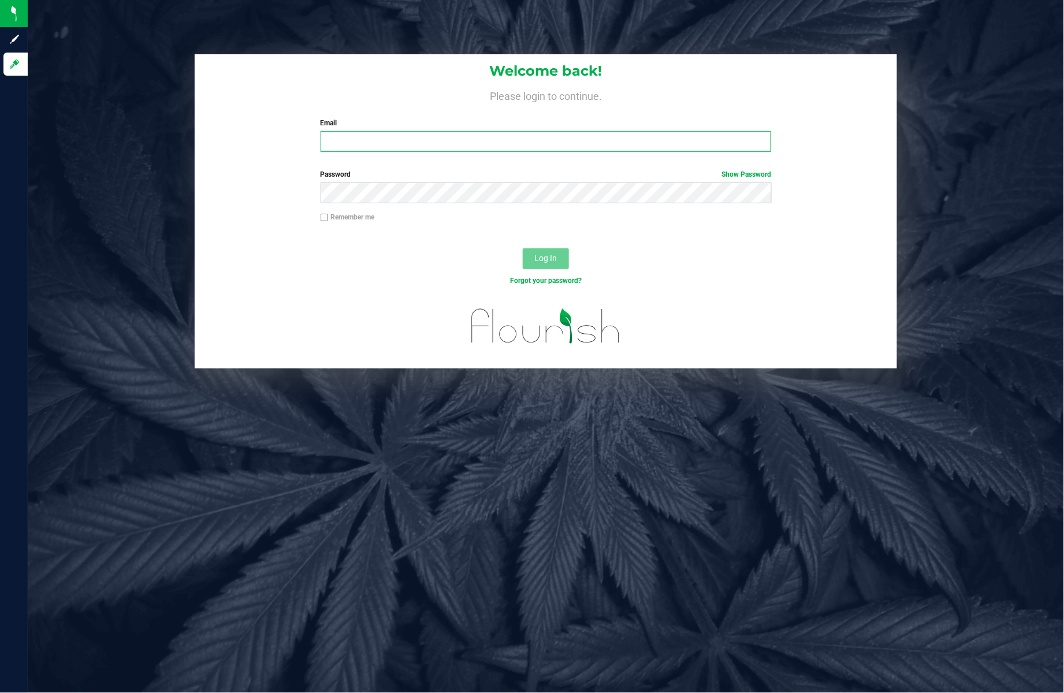
click at [584, 144] on input "Email" at bounding box center [546, 141] width 451 height 21
click at [407, 138] on input "[PERSON_NAME][EMAIL_ADDRESS][DOMAIN_NAME]" at bounding box center [546, 141] width 451 height 21
click at [407, 140] on input "[PERSON_NAME][EMAIL_ADDRESS][DOMAIN_NAME]" at bounding box center [546, 141] width 451 height 21
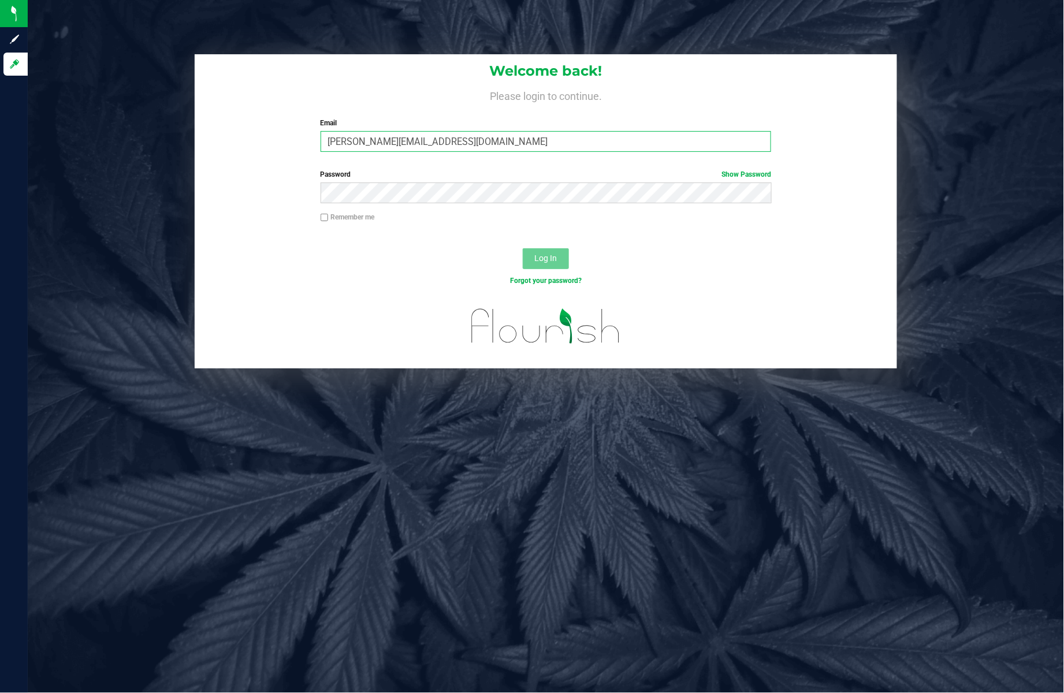
click at [407, 140] on input "[PERSON_NAME][EMAIL_ADDRESS][DOMAIN_NAME]" at bounding box center [546, 141] width 451 height 21
type input "[PERSON_NAME][EMAIL_ADDRESS][DOMAIN_NAME]"
click at [523, 248] on button "Log In" at bounding box center [546, 258] width 46 height 21
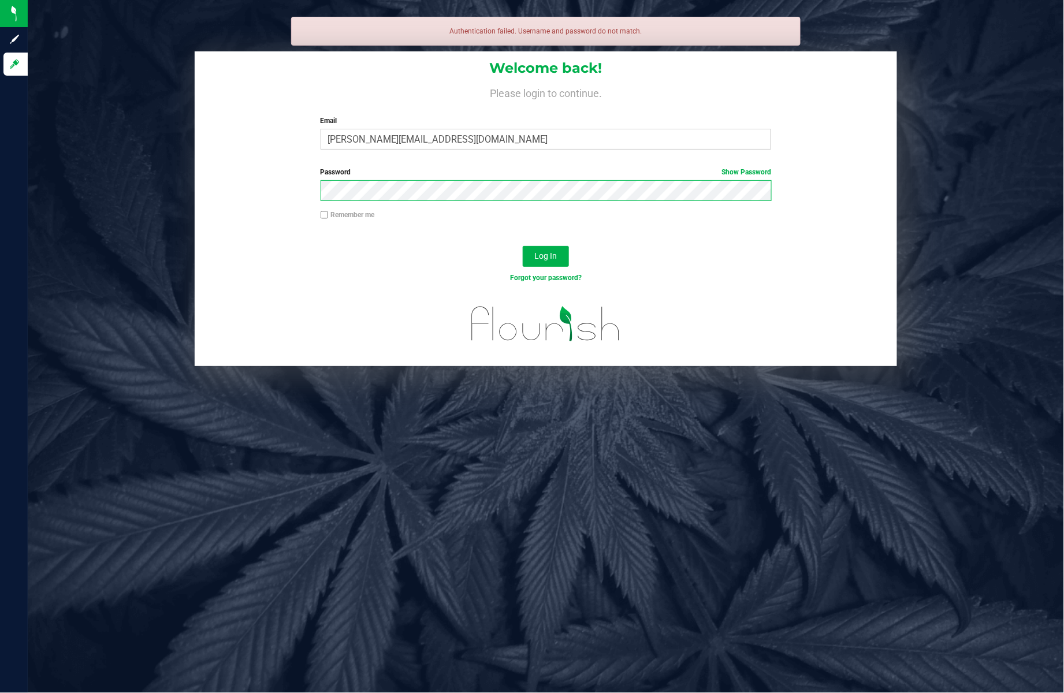
click at [523, 246] on button "Log In" at bounding box center [546, 256] width 46 height 21
